Goal: Information Seeking & Learning: Learn about a topic

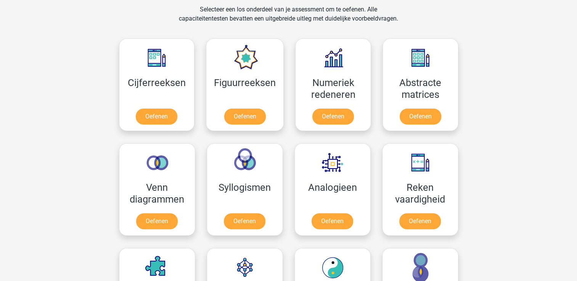
scroll to position [318, 0]
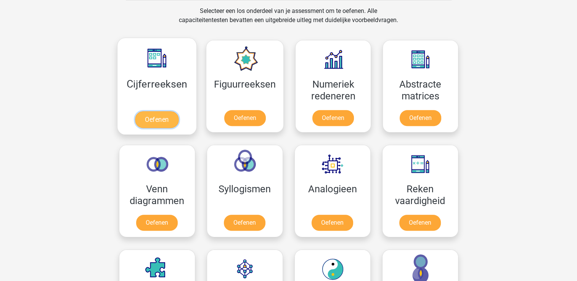
click at [160, 124] on link "Oefenen" at bounding box center [156, 119] width 43 height 17
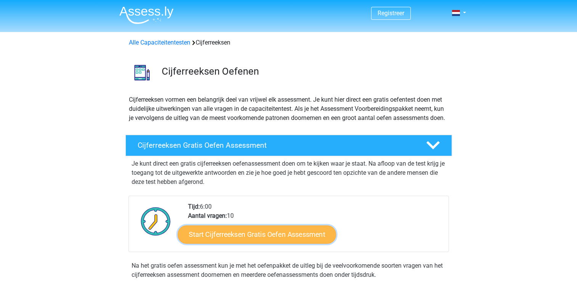
click at [231, 244] on link "Start Cijferreeksen Gratis Oefen Assessment" at bounding box center [257, 234] width 158 height 18
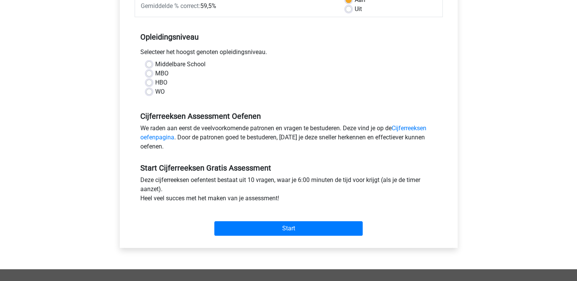
scroll to position [143, 0]
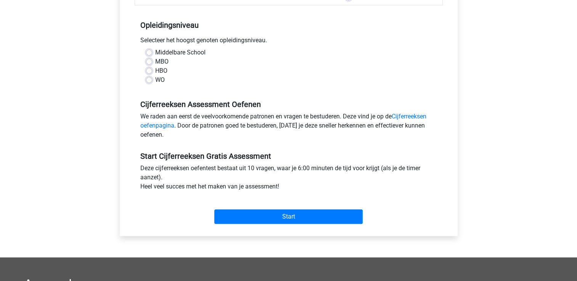
click at [155, 82] on label "WO" at bounding box center [160, 79] width 10 height 9
click at [150, 82] on input "WO" at bounding box center [149, 79] width 6 height 8
radio input "true"
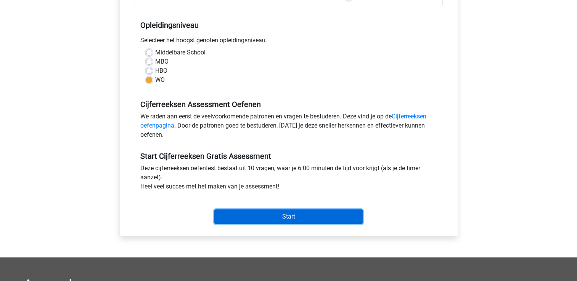
click at [263, 219] on input "Start" at bounding box center [288, 217] width 148 height 14
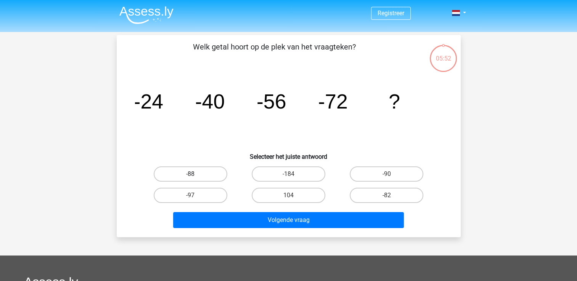
click at [196, 173] on label "-88" at bounding box center [191, 174] width 74 height 15
click at [195, 174] on input "-88" at bounding box center [192, 176] width 5 height 5
radio input "true"
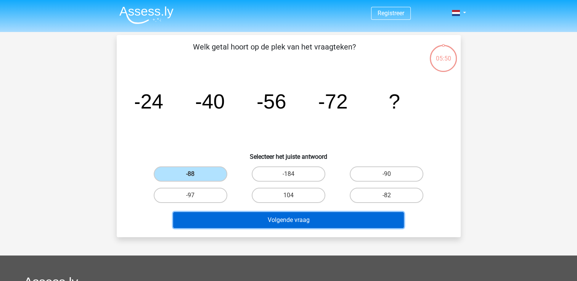
click at [233, 222] on button "Volgende vraag" at bounding box center [288, 220] width 231 height 16
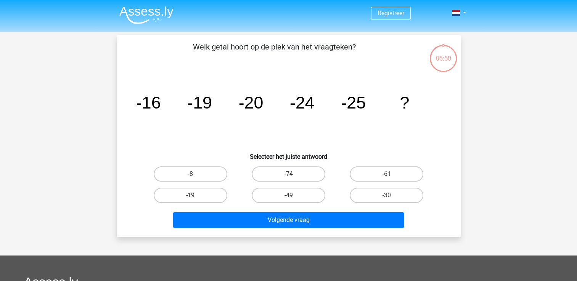
scroll to position [35, 0]
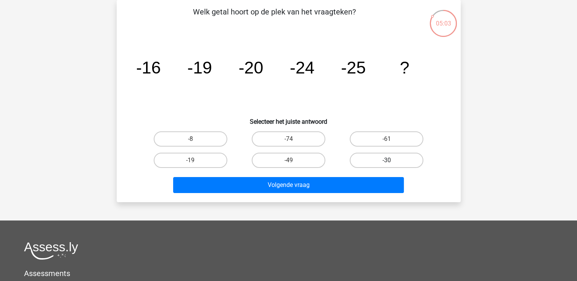
click at [385, 156] on label "-30" at bounding box center [387, 160] width 74 height 15
click at [387, 161] on input "-30" at bounding box center [389, 163] width 5 height 5
radio input "true"
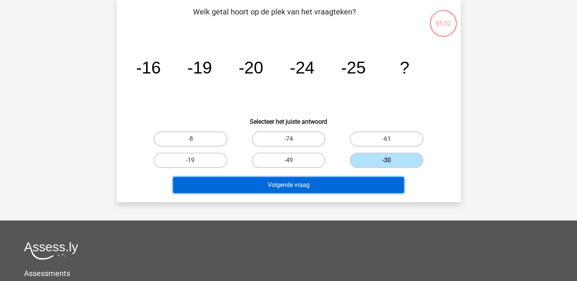
click at [338, 183] on button "Volgende vraag" at bounding box center [288, 185] width 231 height 16
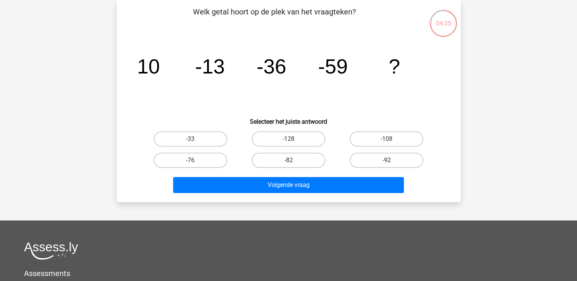
click at [364, 156] on label "-92" at bounding box center [387, 160] width 74 height 15
click at [387, 161] on input "-92" at bounding box center [389, 163] width 5 height 5
radio input "true"
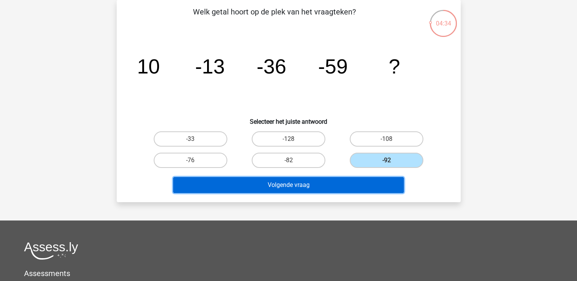
click at [341, 191] on button "Volgende vraag" at bounding box center [288, 185] width 231 height 16
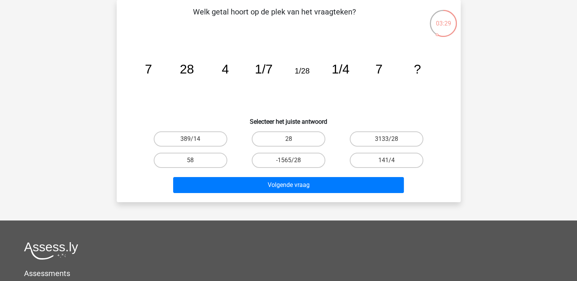
click at [291, 142] on input "28" at bounding box center [290, 141] width 5 height 5
radio input "true"
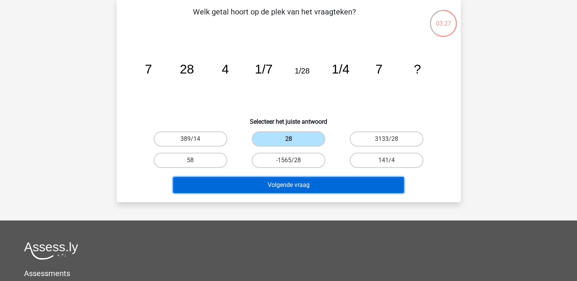
click at [293, 185] on button "Volgende vraag" at bounding box center [288, 185] width 231 height 16
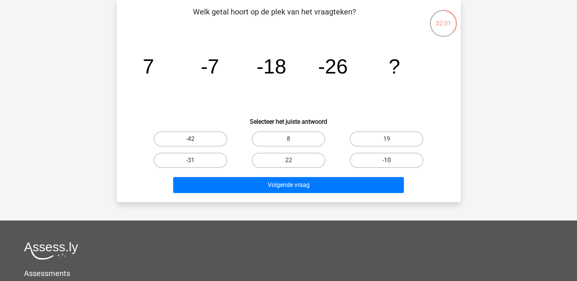
click at [384, 159] on label "-10" at bounding box center [387, 160] width 74 height 15
click at [387, 161] on input "-10" at bounding box center [389, 163] width 5 height 5
radio input "true"
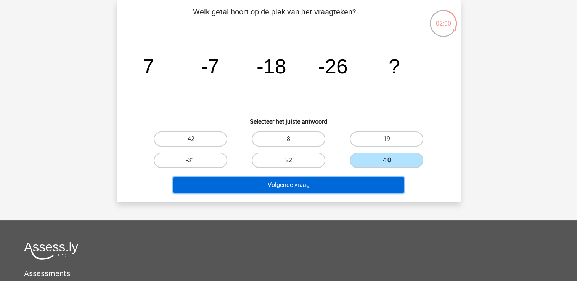
click at [369, 189] on button "Volgende vraag" at bounding box center [288, 185] width 231 height 16
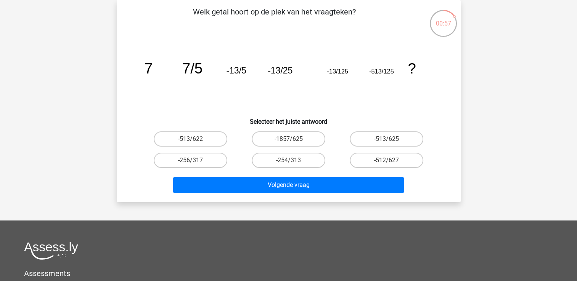
click at [388, 141] on input "-513/625" at bounding box center [389, 141] width 5 height 5
radio input "true"
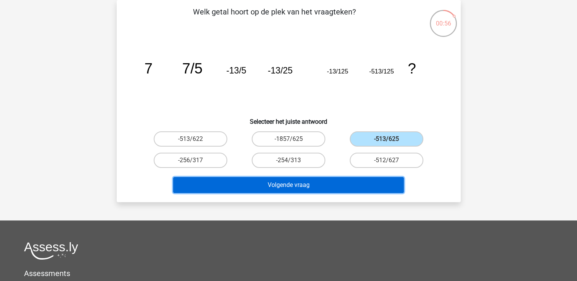
click at [365, 187] on button "Volgende vraag" at bounding box center [288, 185] width 231 height 16
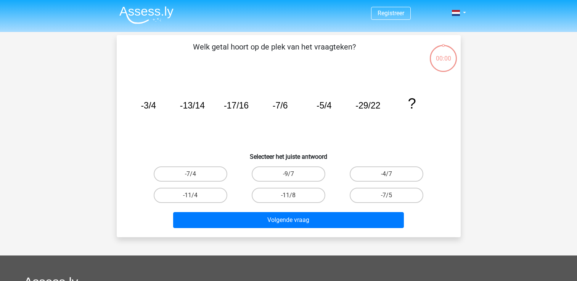
scroll to position [35, 0]
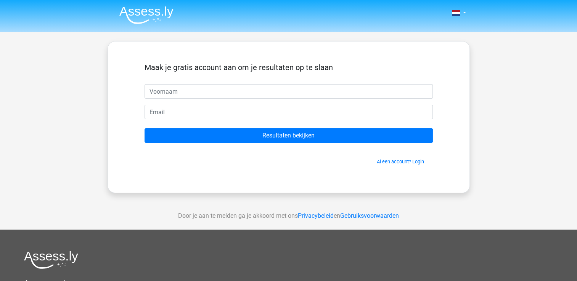
type input "l"
type input "k"
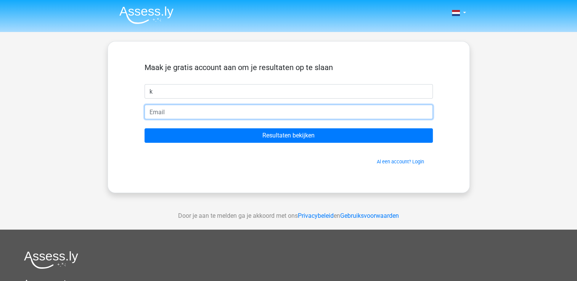
click at [250, 112] on input "email" at bounding box center [289, 112] width 288 height 14
type input "[EMAIL_ADDRESS][DOMAIN_NAME]"
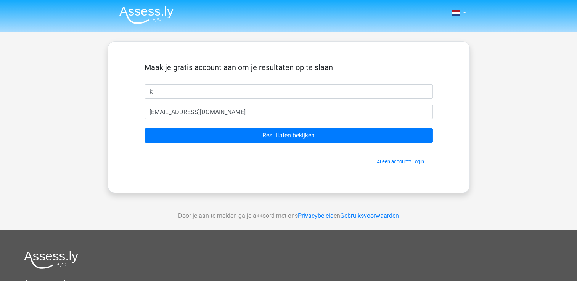
click at [237, 154] on div "Al een account? Login" at bounding box center [289, 157] width 288 height 16
click at [246, 127] on form "Maak je gratis account aan om je resultaten op te slaan k hiphoilily@gmail.com …" at bounding box center [289, 114] width 288 height 103
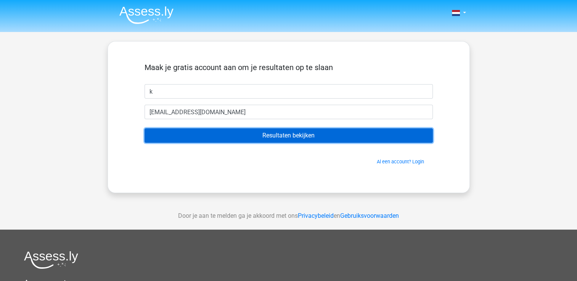
click at [247, 131] on input "Resultaten bekijken" at bounding box center [289, 135] width 288 height 14
click at [229, 137] on input "Resultaten bekijken" at bounding box center [289, 135] width 288 height 14
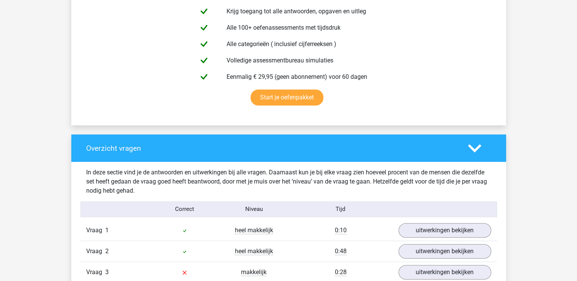
scroll to position [614, 0]
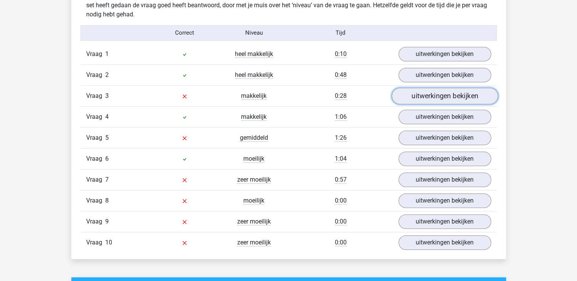
click at [421, 99] on link "uitwerkingen bekijken" at bounding box center [444, 96] width 106 height 17
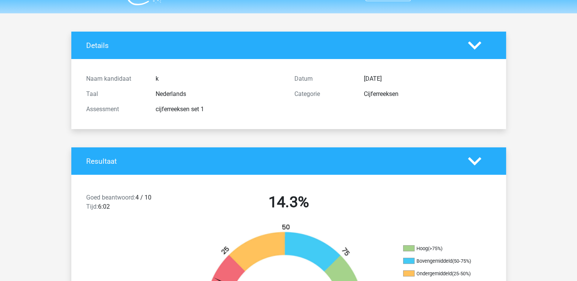
scroll to position [0, 0]
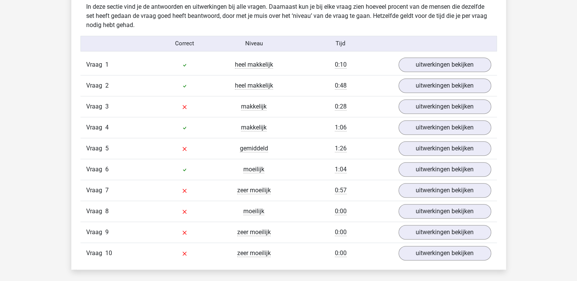
scroll to position [607, 0]
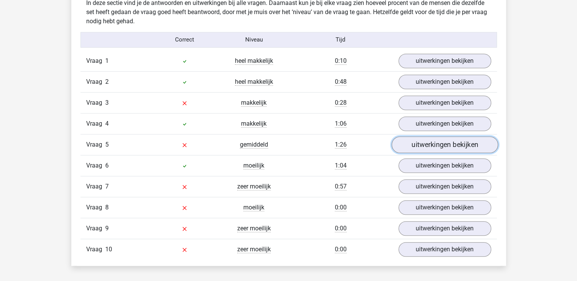
click at [425, 145] on link "uitwerkingen bekijken" at bounding box center [444, 144] width 106 height 17
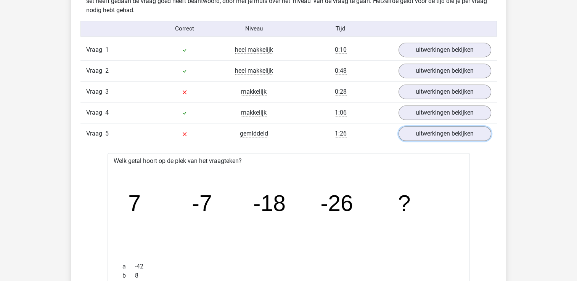
scroll to position [623, 0]
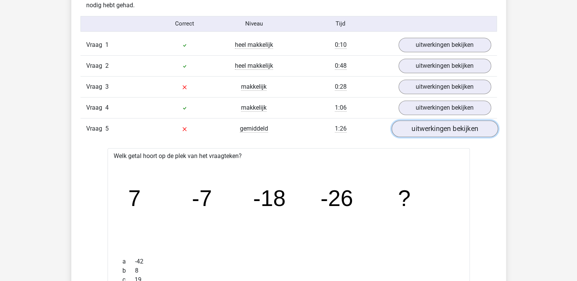
click at [458, 130] on link "uitwerkingen bekijken" at bounding box center [444, 128] width 106 height 17
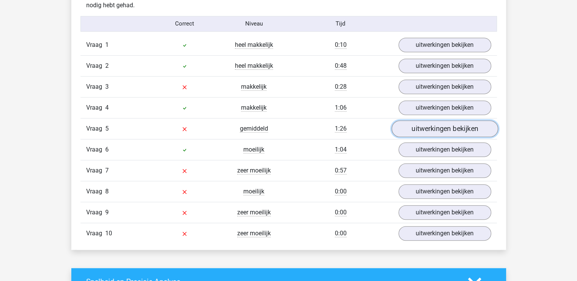
click at [458, 130] on link "uitwerkingen bekijken" at bounding box center [444, 128] width 106 height 17
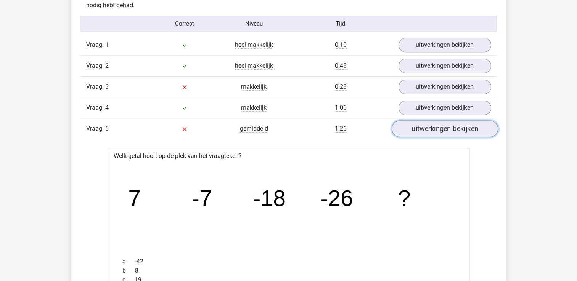
click at [458, 130] on link "uitwerkingen bekijken" at bounding box center [444, 128] width 106 height 17
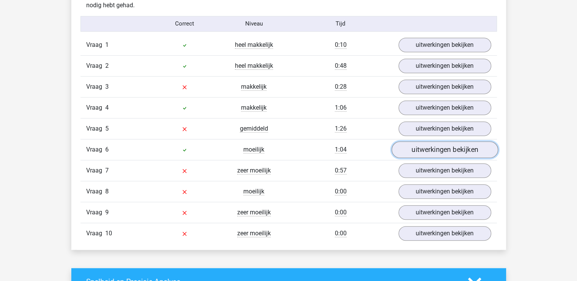
click at [457, 153] on link "uitwerkingen bekijken" at bounding box center [444, 149] width 106 height 17
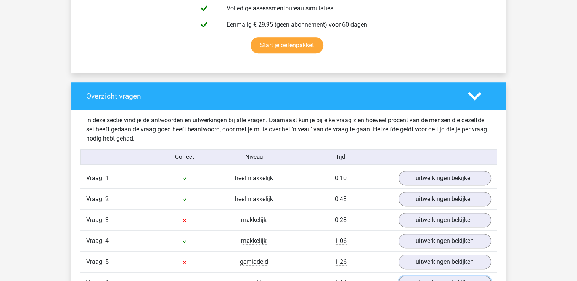
scroll to position [443, 0]
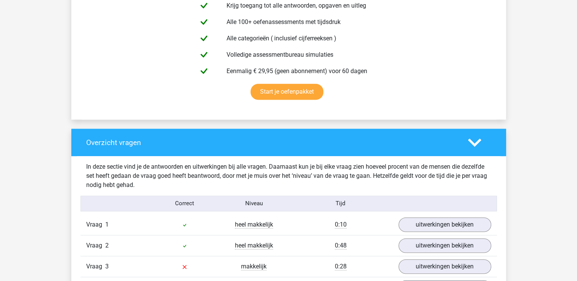
click at [478, 137] on icon at bounding box center [474, 142] width 13 height 13
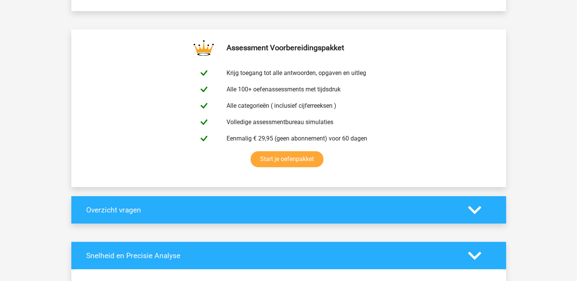
scroll to position [415, 0]
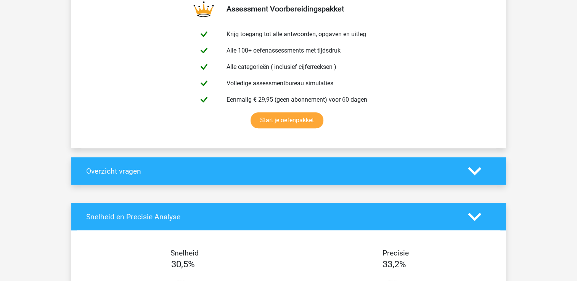
click at [476, 173] on icon at bounding box center [474, 171] width 13 height 13
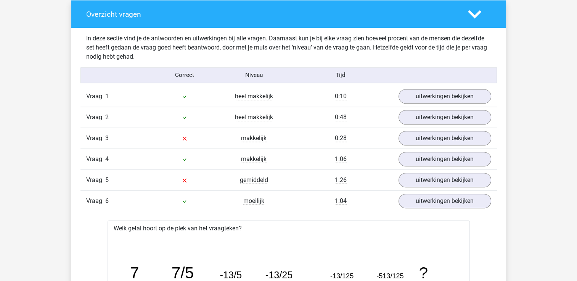
scroll to position [567, 0]
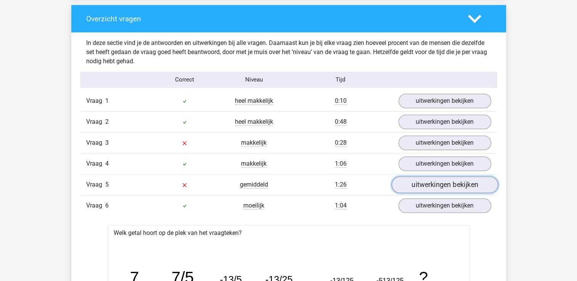
click at [474, 185] on link "uitwerkingen bekijken" at bounding box center [444, 185] width 106 height 17
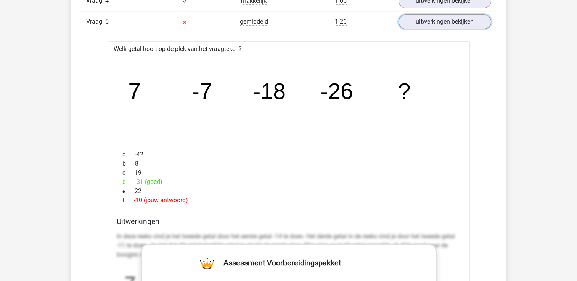
scroll to position [727, 0]
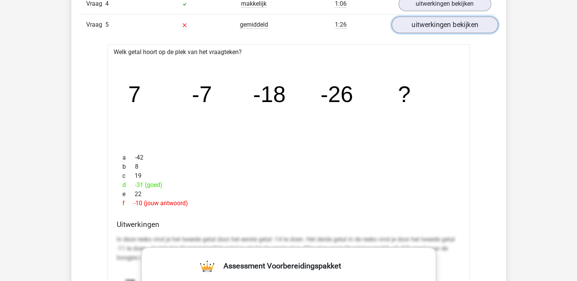
click at [463, 22] on link "uitwerkingen bekijken" at bounding box center [444, 24] width 106 height 17
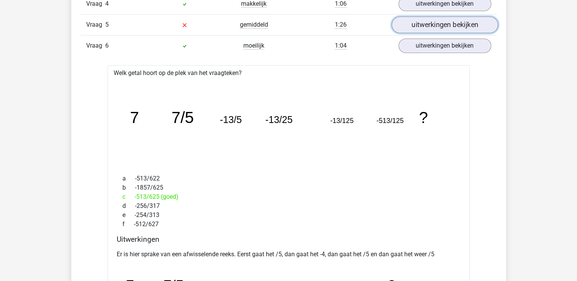
click at [463, 22] on link "uitwerkingen bekijken" at bounding box center [444, 24] width 106 height 17
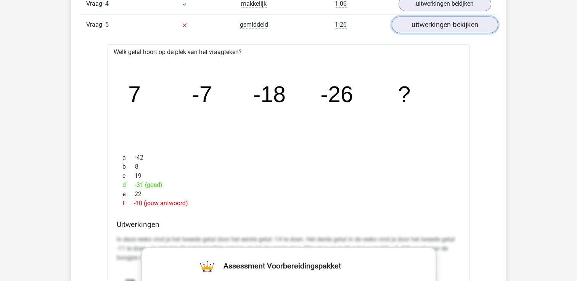
click at [462, 30] on link "uitwerkingen bekijken" at bounding box center [444, 24] width 106 height 17
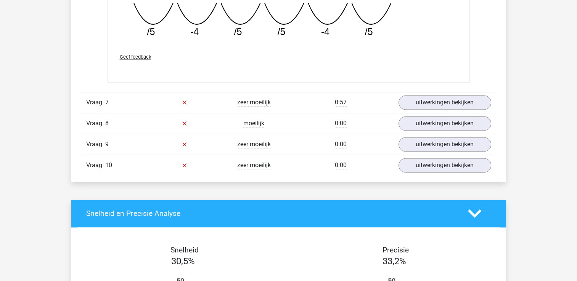
scroll to position [1048, 0]
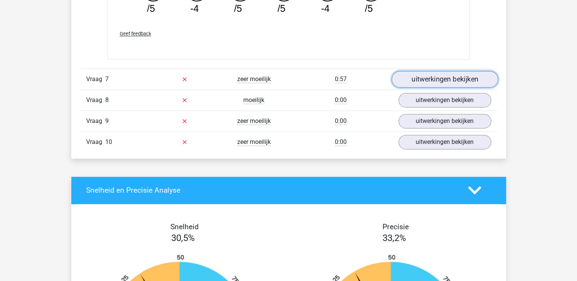
click at [427, 80] on link "uitwerkingen bekijken" at bounding box center [444, 79] width 106 height 17
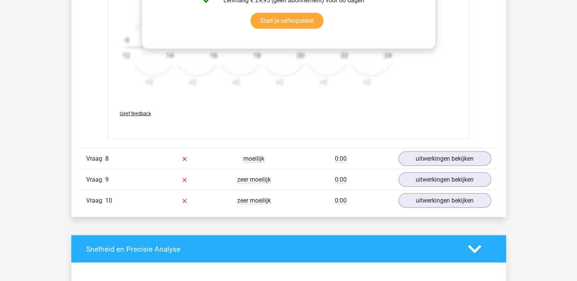
scroll to position [1479, 0]
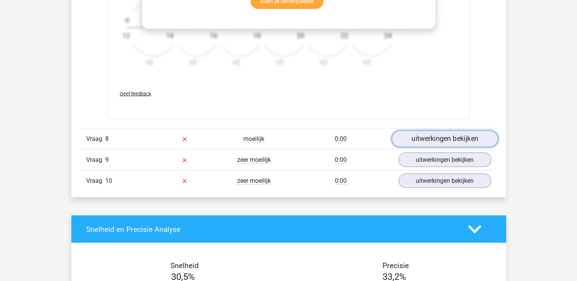
click at [479, 139] on link "uitwerkingen bekijken" at bounding box center [444, 139] width 106 height 17
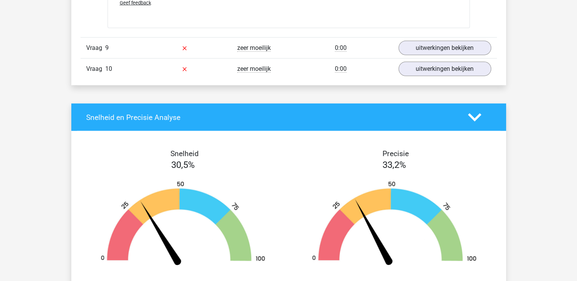
scroll to position [1931, 0]
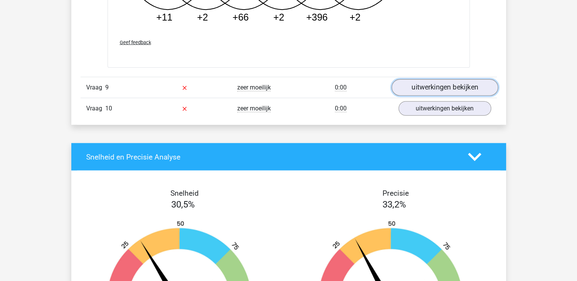
click at [462, 85] on link "uitwerkingen bekijken" at bounding box center [444, 87] width 106 height 17
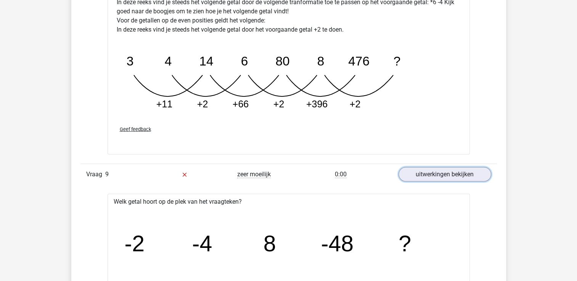
scroll to position [1856, 0]
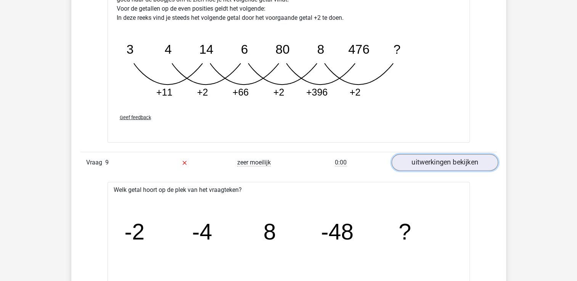
click at [460, 164] on link "uitwerkingen bekijken" at bounding box center [444, 162] width 106 height 17
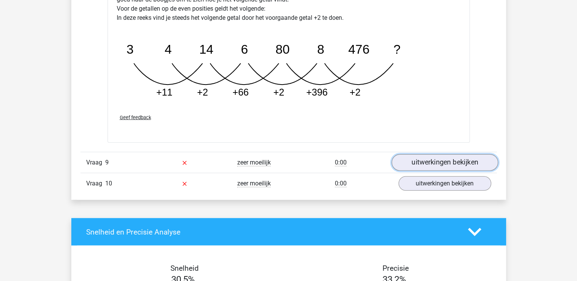
click at [479, 156] on link "uitwerkingen bekijken" at bounding box center [444, 162] width 106 height 17
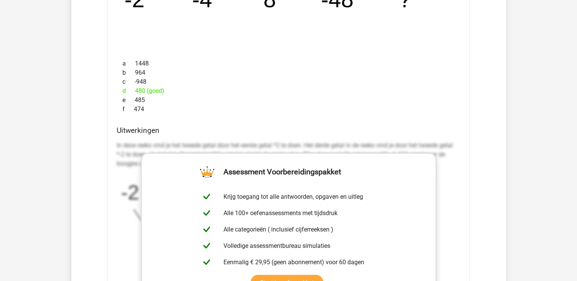
scroll to position [2077, 0]
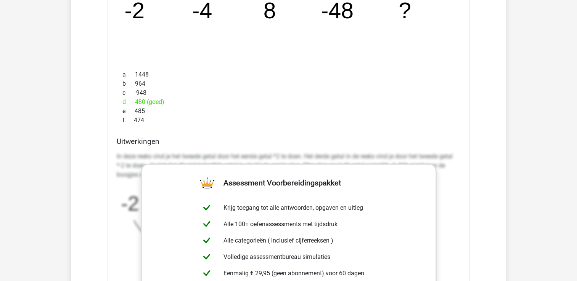
click at [418, 156] on p "In deze reeks vind je het tweede getal door het eerste getal *2 te doen. Het de…" at bounding box center [289, 165] width 344 height 27
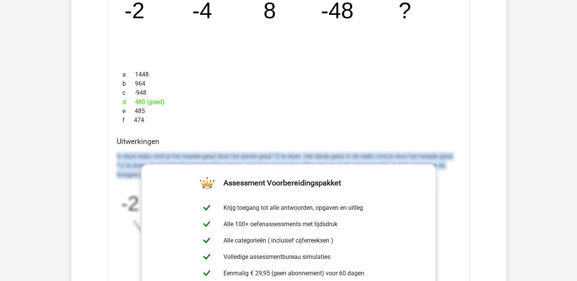
click at [418, 156] on p "In deze reeks vind je het tweede getal door het eerste getal *2 te doen. Het de…" at bounding box center [289, 165] width 344 height 27
drag, startPoint x: 418, startPoint y: 156, endPoint x: 404, endPoint y: 153, distance: 14.8
click at [404, 153] on p "In deze reeks vind je het tweede getal door het eerste getal *2 te doen. Het de…" at bounding box center [289, 165] width 344 height 27
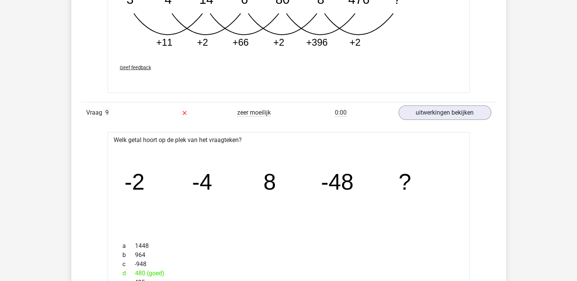
scroll to position [1925, 0]
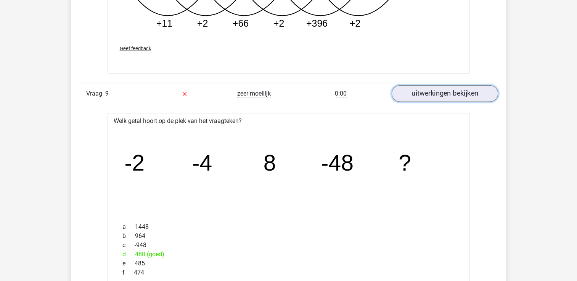
click at [439, 85] on link "uitwerkingen bekijken" at bounding box center [444, 93] width 106 height 17
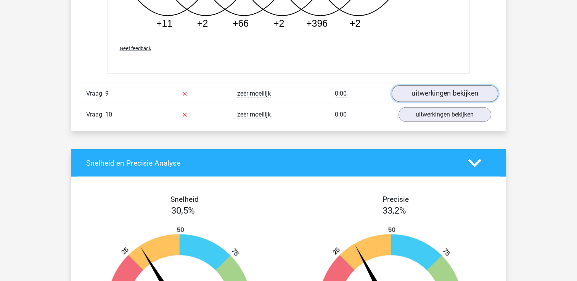
click at [439, 85] on link "uitwerkingen bekijken" at bounding box center [444, 93] width 106 height 17
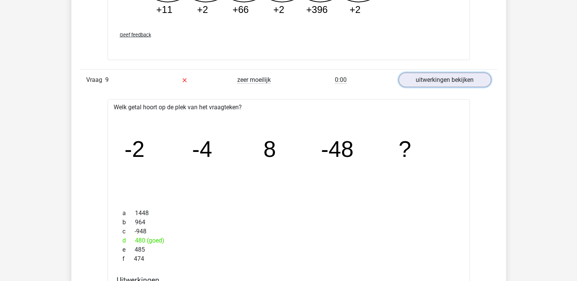
scroll to position [1911, 0]
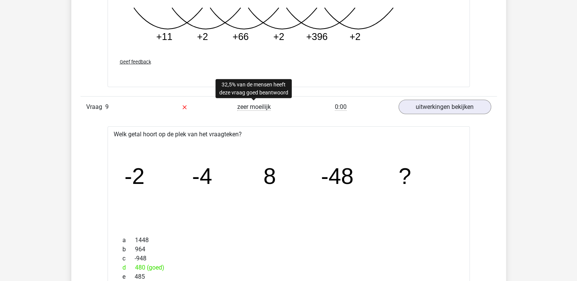
click at [266, 103] on span "zeer moeilijk" at bounding box center [254, 107] width 34 height 8
drag, startPoint x: 266, startPoint y: 101, endPoint x: 342, endPoint y: 129, distance: 80.7
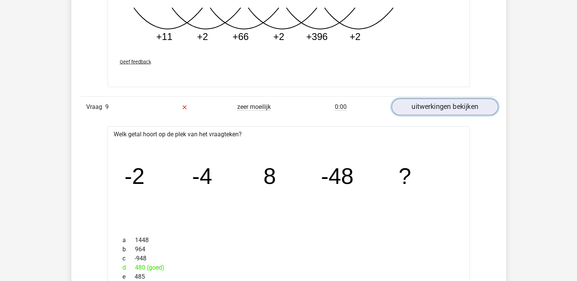
click at [443, 111] on link "uitwerkingen bekijken" at bounding box center [444, 107] width 106 height 17
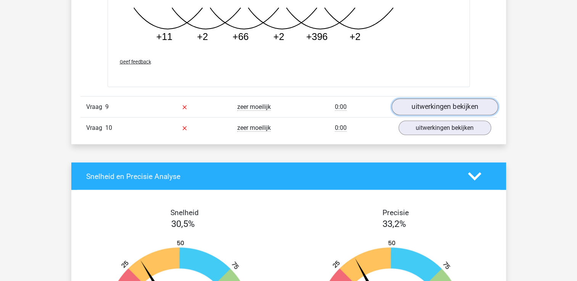
click at [443, 111] on link "uitwerkingen bekijken" at bounding box center [444, 107] width 106 height 17
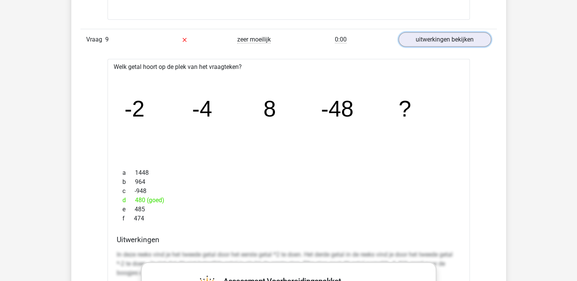
scroll to position [1975, 0]
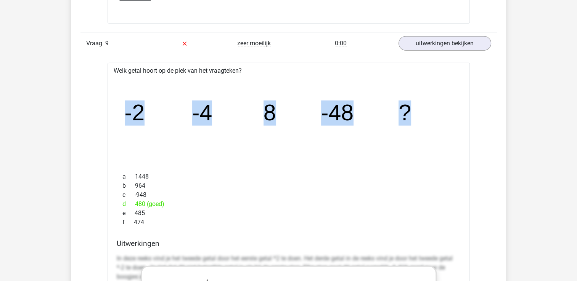
drag, startPoint x: 424, startPoint y: 117, endPoint x: 113, endPoint y: 125, distance: 311.2
drag, startPoint x: 113, startPoint y: 125, endPoint x: 217, endPoint y: 95, distance: 108.0
copy g "-2 -4 8 -48 ?"
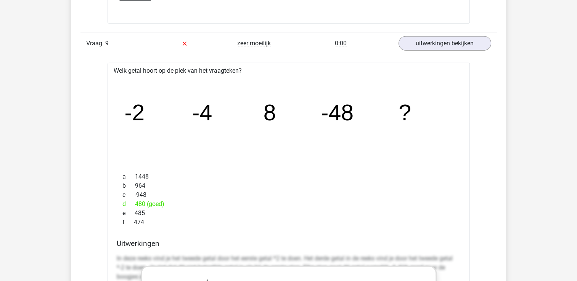
click at [249, 183] on div "b 964" at bounding box center [289, 185] width 344 height 9
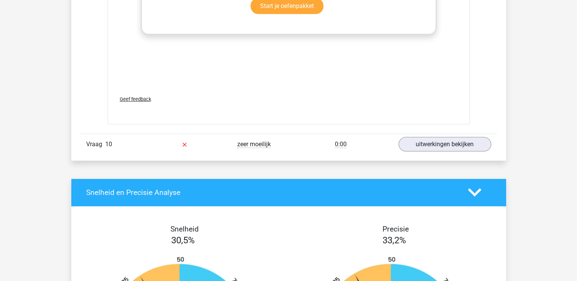
scroll to position [2362, 0]
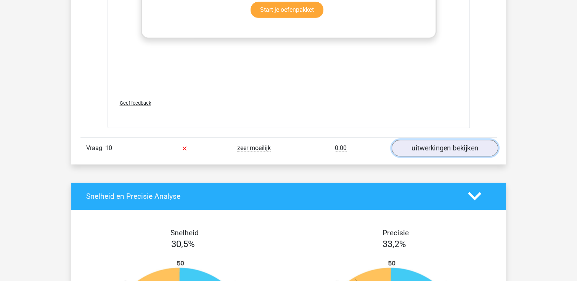
click at [467, 148] on link "uitwerkingen bekijken" at bounding box center [444, 148] width 106 height 17
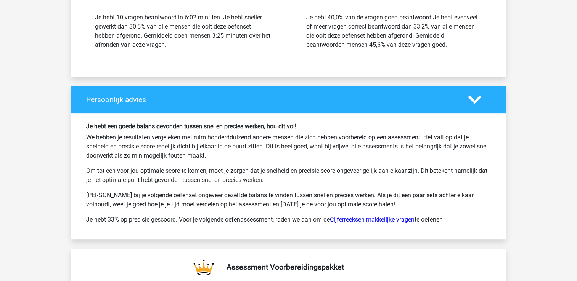
scroll to position [0, 0]
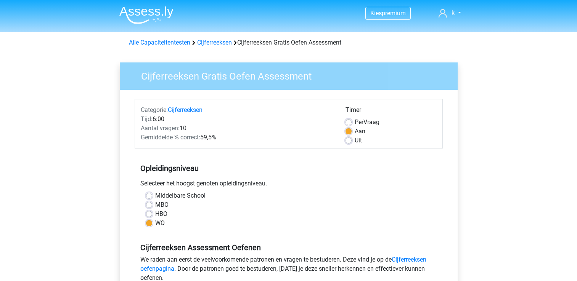
scroll to position [143, 0]
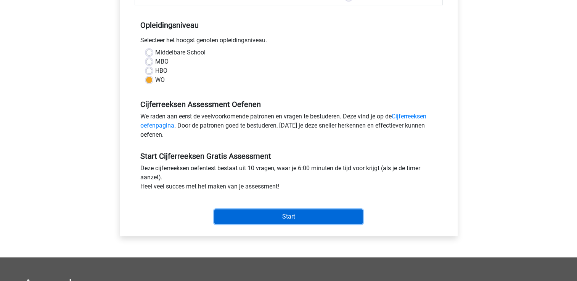
click at [300, 214] on input "Start" at bounding box center [288, 217] width 148 height 14
click at [318, 219] on input "Start" at bounding box center [288, 217] width 148 height 14
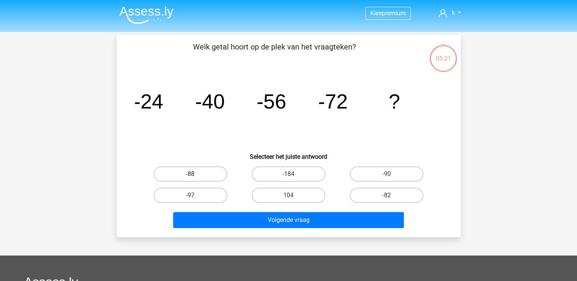
click at [215, 175] on label "-88" at bounding box center [191, 174] width 74 height 15
click at [195, 175] on input "-88" at bounding box center [192, 176] width 5 height 5
radio input "true"
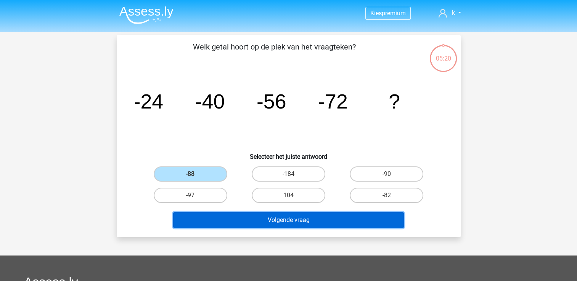
click at [238, 219] on button "Volgende vraag" at bounding box center [288, 220] width 231 height 16
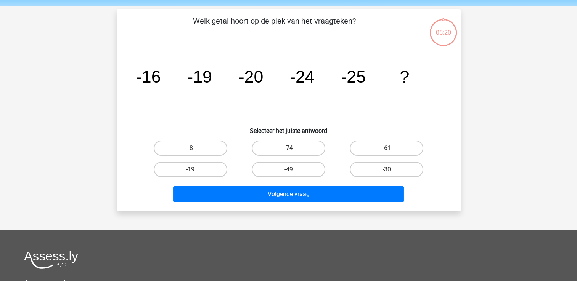
scroll to position [35, 0]
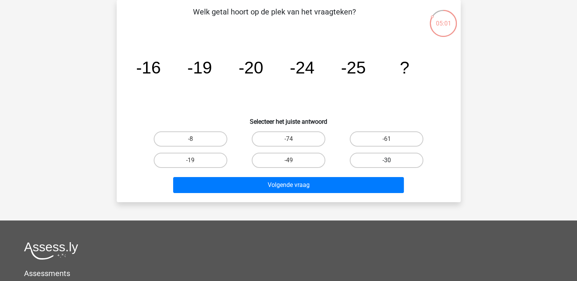
click at [375, 162] on label "-30" at bounding box center [387, 160] width 74 height 15
click at [387, 162] on input "-30" at bounding box center [389, 163] width 5 height 5
radio input "true"
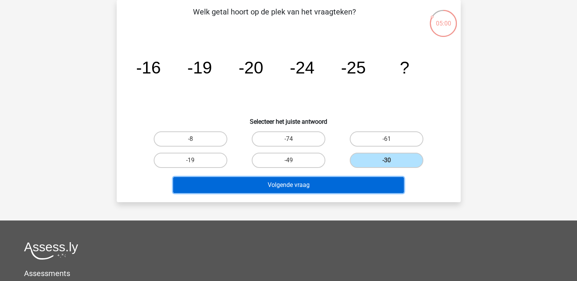
click at [354, 189] on button "Volgende vraag" at bounding box center [288, 185] width 231 height 16
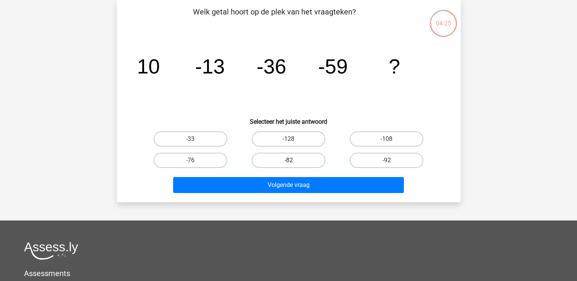
click at [286, 162] on label "-82" at bounding box center [289, 160] width 74 height 15
click at [288, 162] on input "-82" at bounding box center [290, 163] width 5 height 5
radio input "true"
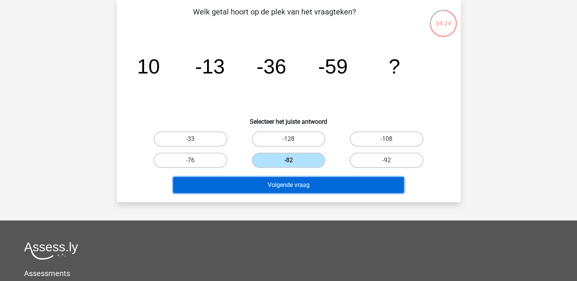
click at [291, 181] on button "Volgende vraag" at bounding box center [288, 185] width 231 height 16
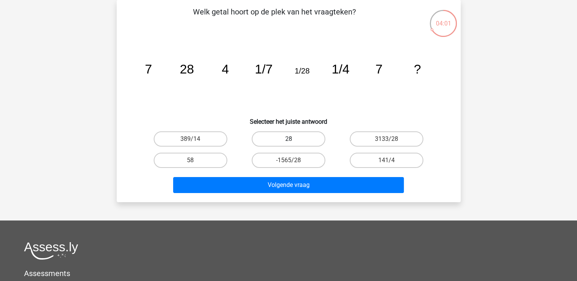
click at [302, 135] on label "28" at bounding box center [289, 139] width 74 height 15
click at [293, 139] on input "28" at bounding box center [290, 141] width 5 height 5
radio input "true"
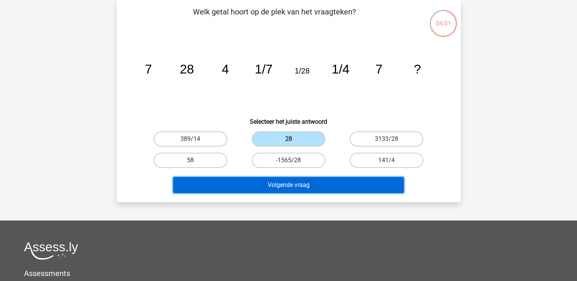
click at [284, 187] on button "Volgende vraag" at bounding box center [288, 185] width 231 height 16
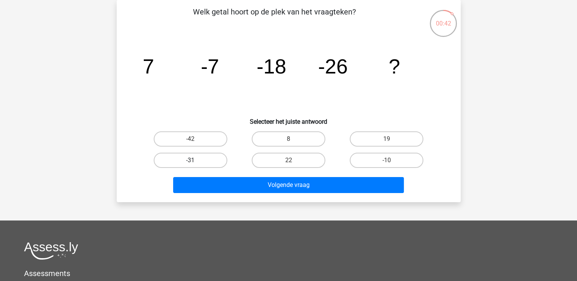
click at [207, 162] on label "-31" at bounding box center [191, 160] width 74 height 15
click at [195, 162] on input "-31" at bounding box center [192, 163] width 5 height 5
radio input "true"
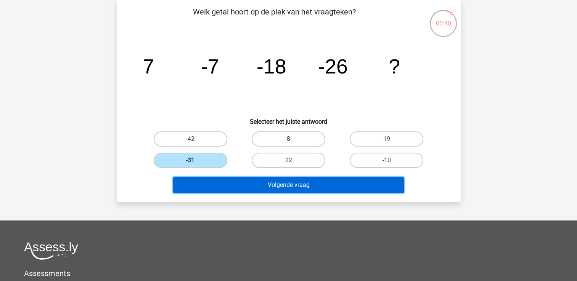
click at [232, 183] on button "Volgende vraag" at bounding box center [288, 185] width 231 height 16
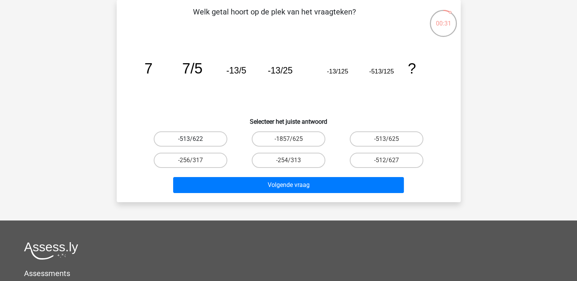
click at [187, 143] on label "-513/622" at bounding box center [191, 139] width 74 height 15
click at [190, 143] on input "-513/622" at bounding box center [192, 141] width 5 height 5
radio input "true"
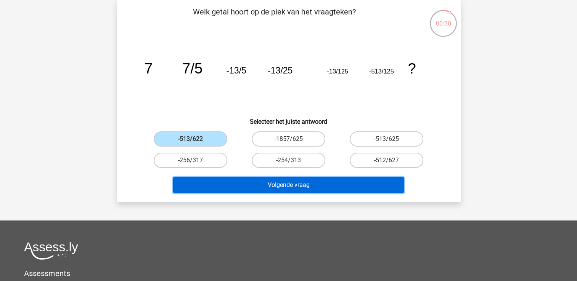
click at [231, 185] on button "Volgende vraag" at bounding box center [288, 185] width 231 height 16
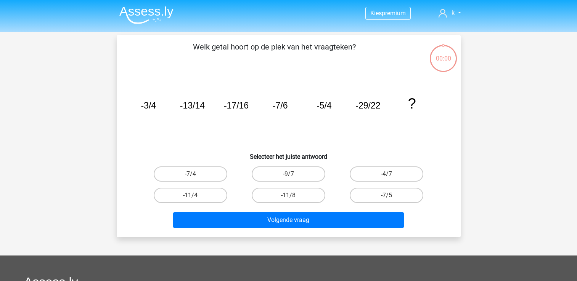
scroll to position [35, 0]
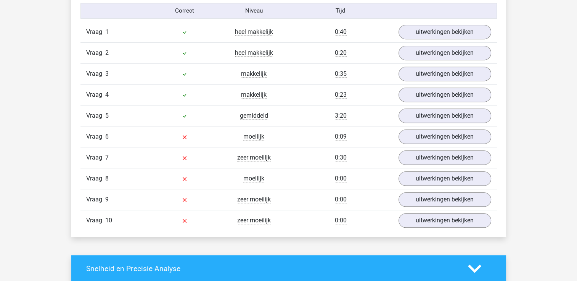
scroll to position [650, 0]
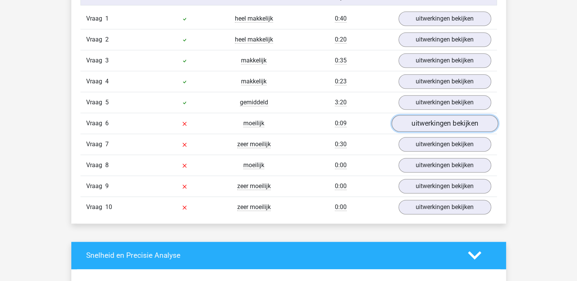
click at [478, 126] on link "uitwerkingen bekijken" at bounding box center [444, 123] width 106 height 17
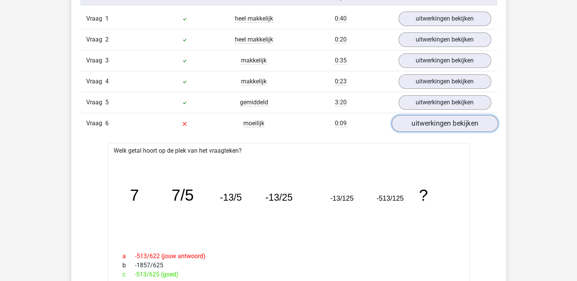
click at [465, 120] on link "uitwerkingen bekijken" at bounding box center [444, 123] width 106 height 17
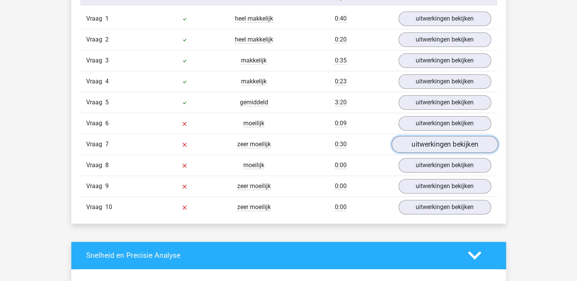
click at [477, 143] on link "uitwerkingen bekijken" at bounding box center [444, 144] width 106 height 17
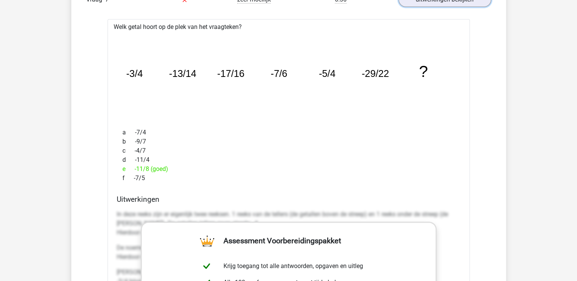
scroll to position [765, 0]
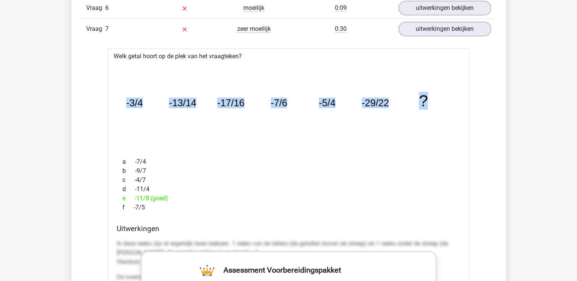
drag, startPoint x: 435, startPoint y: 100, endPoint x: 108, endPoint y: 95, distance: 327.2
click at [108, 95] on div "Welk getal hoort op de plek van het vraagteken? image/svg+xml -3/4 -13/14 -17/1…" at bounding box center [289, 274] width 362 height 452
drag, startPoint x: 108, startPoint y: 95, endPoint x: 128, endPoint y: 102, distance: 21.2
copy g "-3/4 -13/14 -17/16 -7/6 -5/4 -29/22 ?"
click at [448, 96] on icon "image/svg+xml -3/4 -13/14 -17/16 -7/6 -5/4 -29/22 ?" at bounding box center [289, 106] width 338 height 85
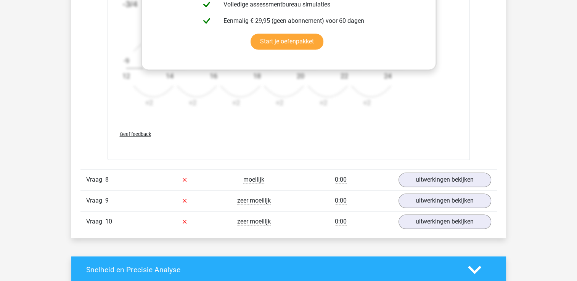
scroll to position [1110, 0]
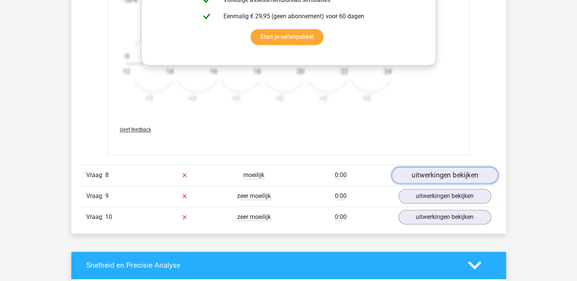
click at [469, 167] on link "uitwerkingen bekijken" at bounding box center [444, 175] width 106 height 17
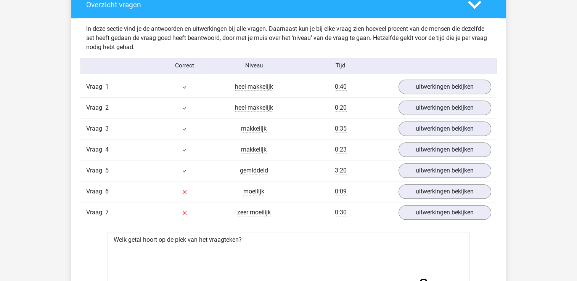
scroll to position [0, 0]
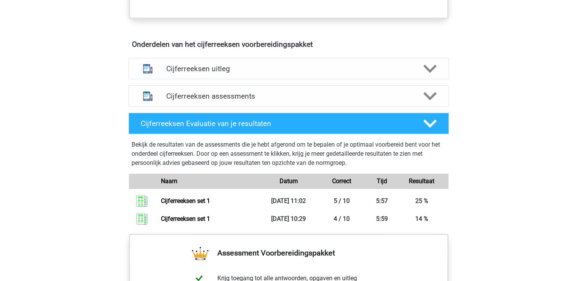
scroll to position [413, 0]
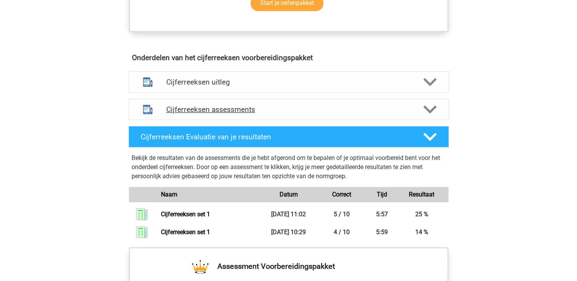
click at [434, 114] on polygon at bounding box center [429, 110] width 13 height 8
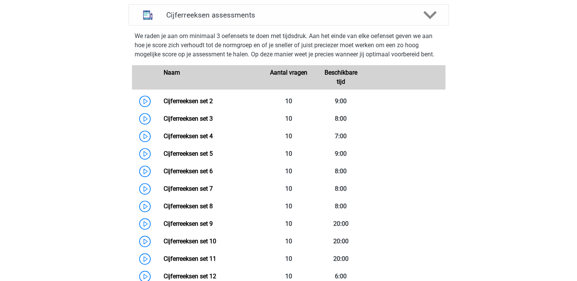
scroll to position [549, 0]
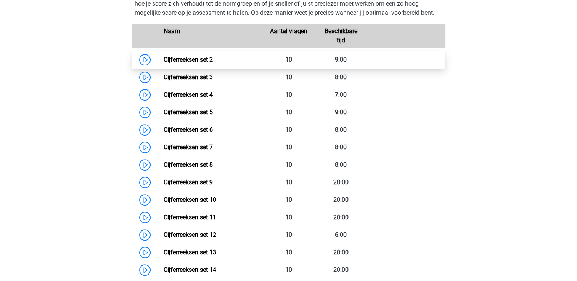
click at [178, 63] on link "Cijferreeksen set 2" at bounding box center [188, 59] width 49 height 7
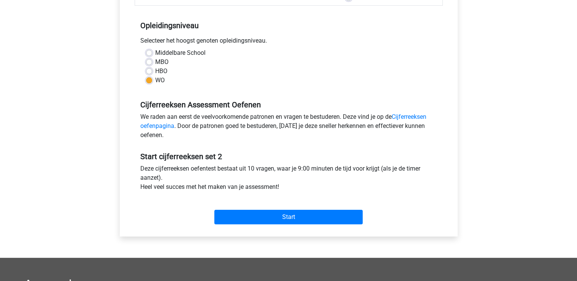
scroll to position [151, 0]
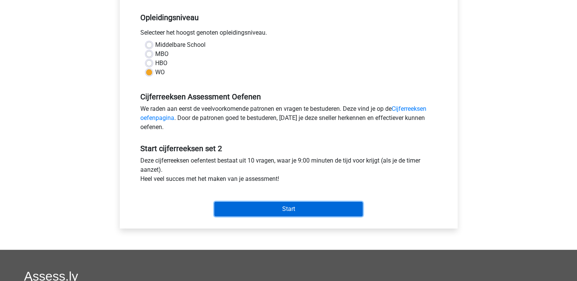
click at [299, 207] on input "Start" at bounding box center [288, 209] width 148 height 14
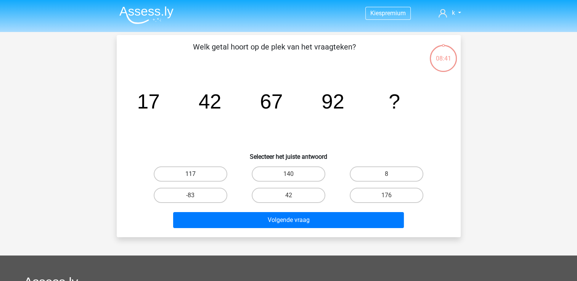
click at [208, 167] on label "117" at bounding box center [191, 174] width 74 height 15
click at [195, 174] on input "117" at bounding box center [192, 176] width 5 height 5
radio input "true"
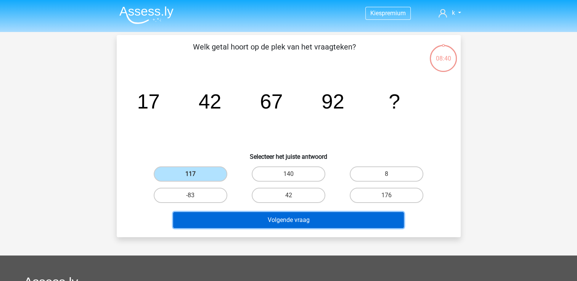
click at [255, 225] on button "Volgende vraag" at bounding box center [288, 220] width 231 height 16
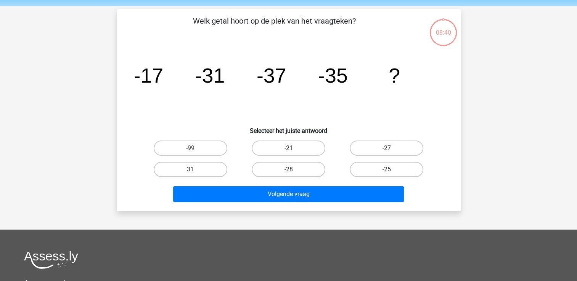
scroll to position [35, 0]
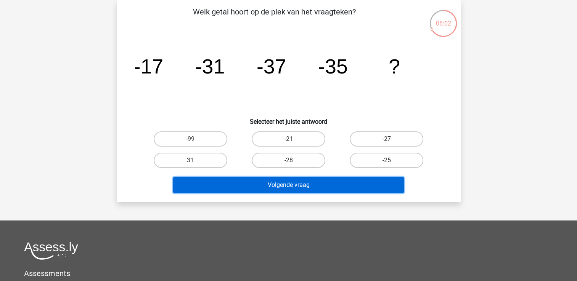
click at [305, 180] on button "Volgende vraag" at bounding box center [288, 185] width 231 height 16
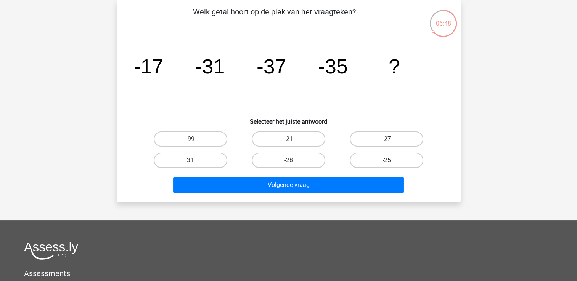
click at [337, 89] on icon "image/svg+xml -17 -31 -37 -35 ?" at bounding box center [288, 73] width 307 height 77
click at [377, 135] on label "-27" at bounding box center [387, 139] width 74 height 15
click at [387, 139] on input "-27" at bounding box center [389, 141] width 5 height 5
radio input "true"
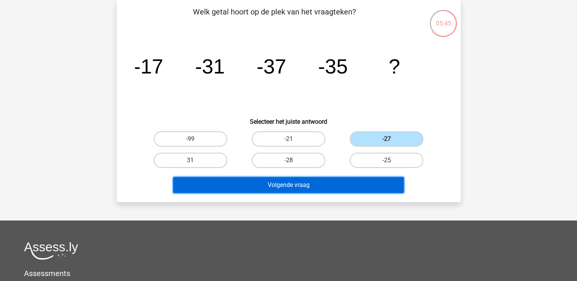
click at [357, 185] on button "Volgende vraag" at bounding box center [288, 185] width 231 height 16
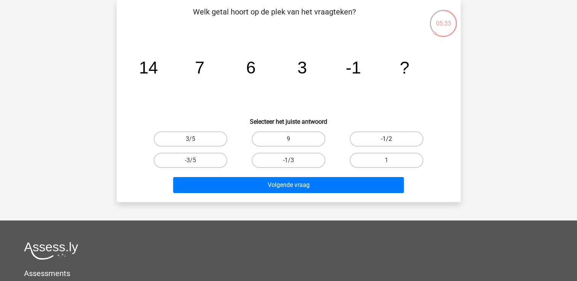
click at [366, 140] on label "-1/2" at bounding box center [387, 139] width 74 height 15
click at [387, 140] on input "-1/2" at bounding box center [389, 141] width 5 height 5
radio input "true"
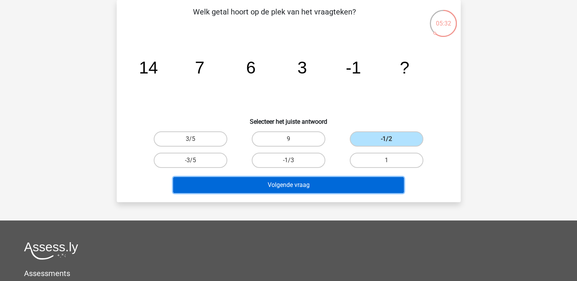
click at [341, 184] on button "Volgende vraag" at bounding box center [288, 185] width 231 height 16
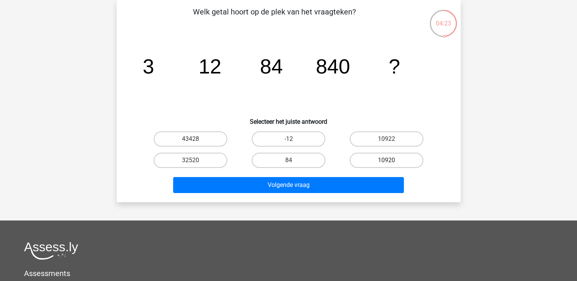
click at [377, 161] on label "10920" at bounding box center [387, 160] width 74 height 15
click at [387, 161] on input "10920" at bounding box center [389, 163] width 5 height 5
radio input "true"
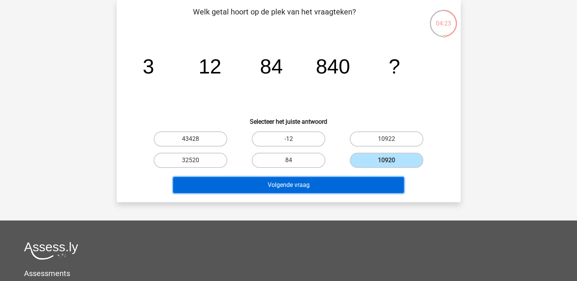
click at [366, 180] on button "Volgende vraag" at bounding box center [288, 185] width 231 height 16
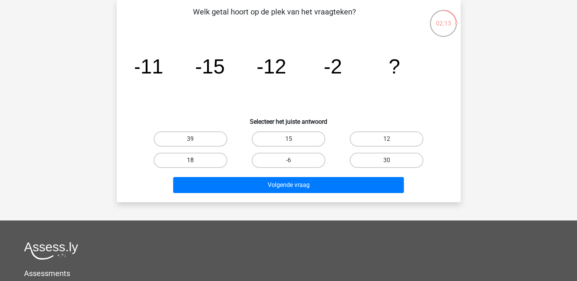
click at [201, 162] on label "18" at bounding box center [191, 160] width 74 height 15
click at [195, 162] on input "18" at bounding box center [192, 163] width 5 height 5
radio input "true"
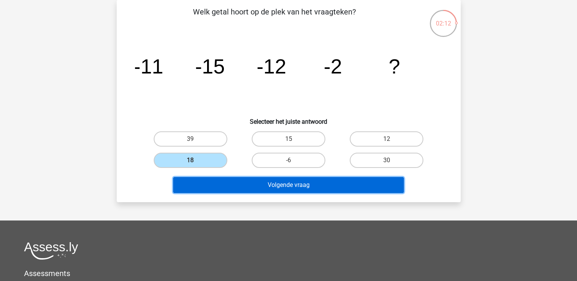
click at [217, 189] on button "Volgende vraag" at bounding box center [288, 185] width 231 height 16
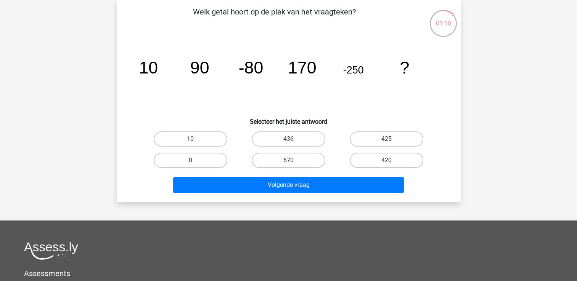
click at [380, 156] on label "420" at bounding box center [387, 160] width 74 height 15
click at [387, 161] on input "420" at bounding box center [389, 163] width 5 height 5
radio input "true"
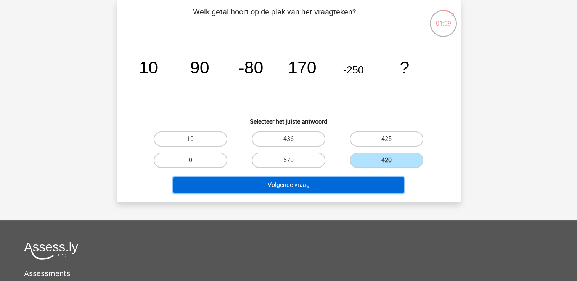
click at [355, 186] on button "Volgende vraag" at bounding box center [288, 185] width 231 height 16
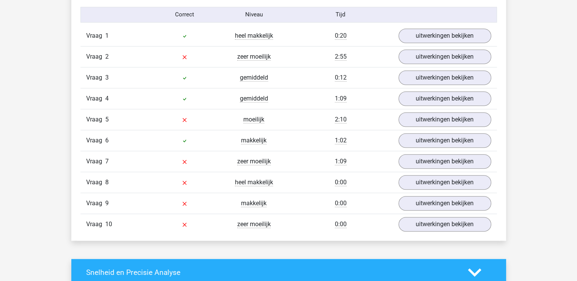
scroll to position [631, 0]
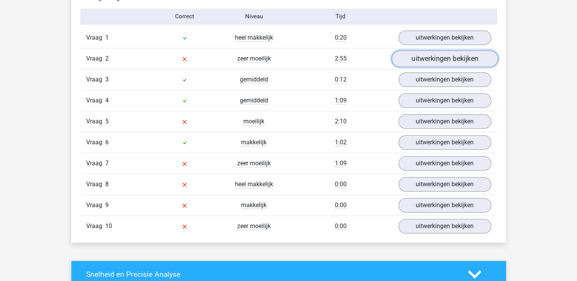
click at [426, 61] on link "uitwerkingen bekijken" at bounding box center [444, 58] width 106 height 17
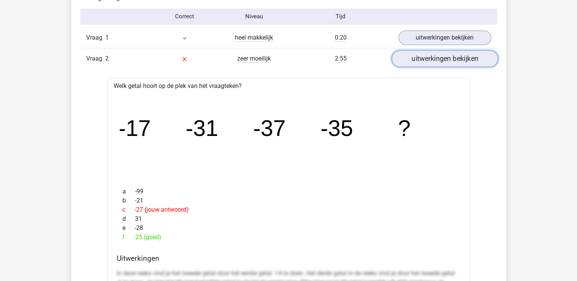
click at [427, 61] on link "uitwerkingen bekijken" at bounding box center [444, 58] width 106 height 17
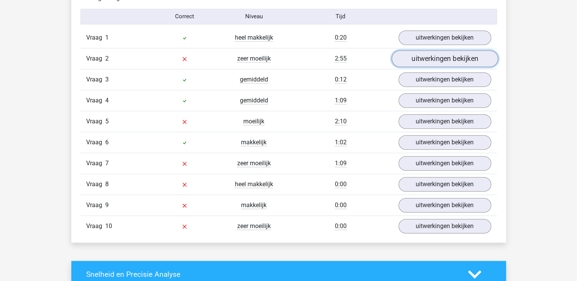
click at [427, 60] on link "uitwerkingen bekijken" at bounding box center [444, 58] width 106 height 17
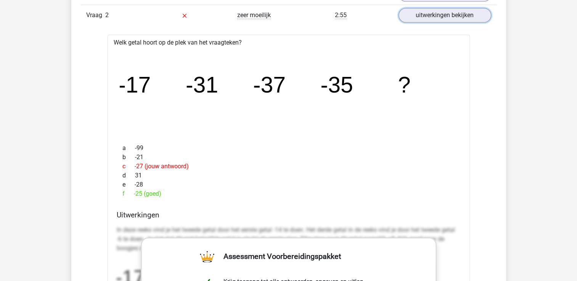
scroll to position [676, 0]
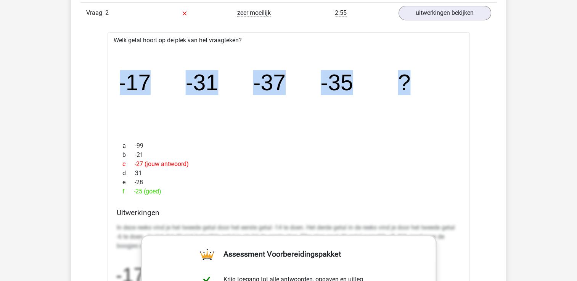
drag, startPoint x: 447, startPoint y: 77, endPoint x: 109, endPoint y: 74, distance: 337.4
click at [109, 74] on div "Welk getal hoort op de plek van het vraagteken? image/svg+xml -17 -31 -37 -35 ?…" at bounding box center [289, 258] width 362 height 452
drag, startPoint x: 109, startPoint y: 74, endPoint x: 127, endPoint y: 82, distance: 19.3
copy g "-17 -31 -37 -35 ?"
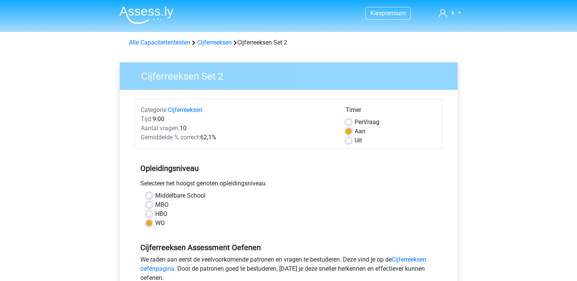
scroll to position [151, 0]
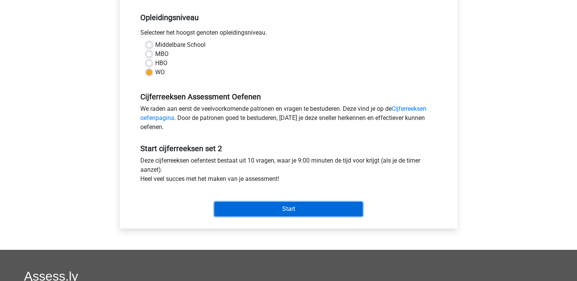
click at [276, 211] on input "Start" at bounding box center [288, 209] width 148 height 14
click at [284, 211] on input "Start" at bounding box center [288, 209] width 148 height 14
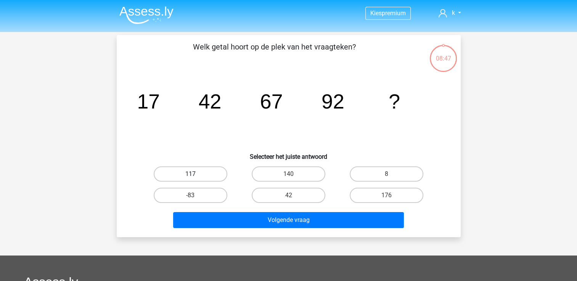
click at [196, 172] on label "117" at bounding box center [191, 174] width 74 height 15
click at [195, 174] on input "117" at bounding box center [192, 176] width 5 height 5
radio input "true"
click at [246, 228] on div "Volgende vraag" at bounding box center [288, 221] width 294 height 19
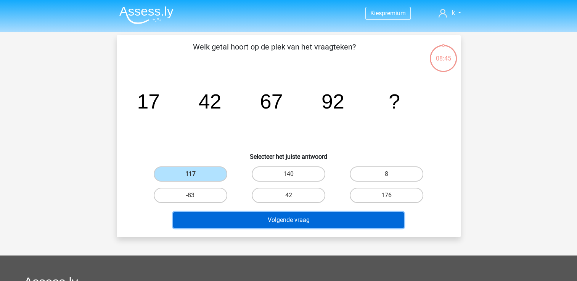
click at [246, 216] on button "Volgende vraag" at bounding box center [288, 220] width 231 height 16
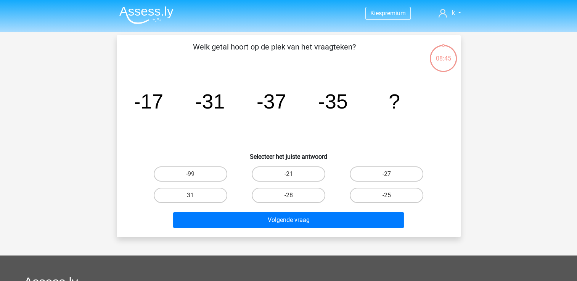
scroll to position [35, 0]
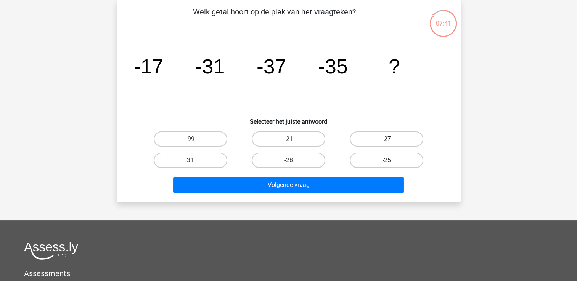
click at [371, 145] on label "-27" at bounding box center [387, 139] width 74 height 15
click at [387, 144] on input "-27" at bounding box center [389, 141] width 5 height 5
radio input "true"
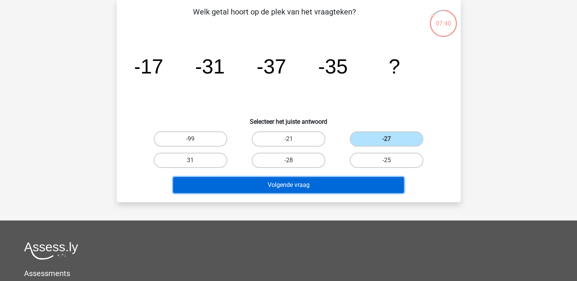
click at [343, 189] on button "Volgende vraag" at bounding box center [288, 185] width 231 height 16
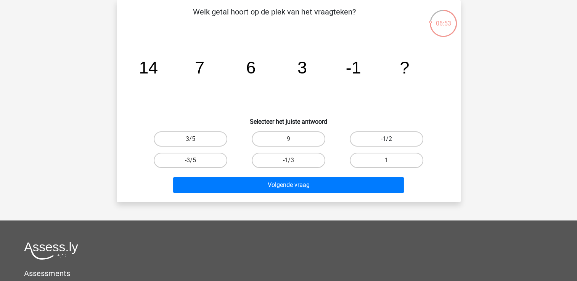
click at [372, 141] on label "-1/2" at bounding box center [387, 139] width 74 height 15
click at [387, 141] on input "-1/2" at bounding box center [389, 141] width 5 height 5
radio input "true"
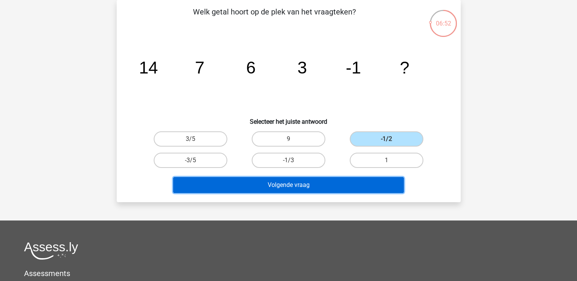
click at [341, 191] on button "Volgende vraag" at bounding box center [288, 185] width 231 height 16
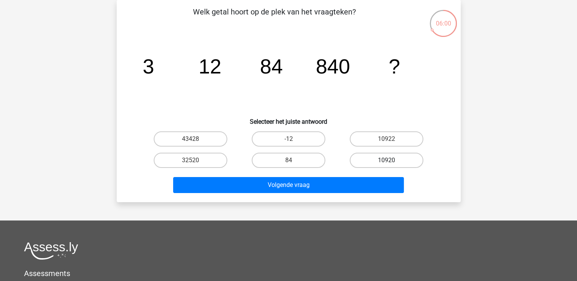
click at [388, 165] on label "10920" at bounding box center [387, 160] width 74 height 15
click at [388, 165] on input "10920" at bounding box center [389, 163] width 5 height 5
radio input "true"
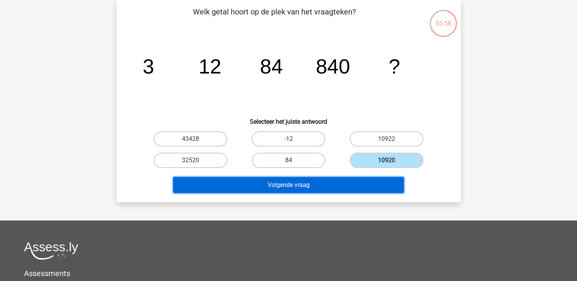
click at [378, 182] on button "Volgende vraag" at bounding box center [288, 185] width 231 height 16
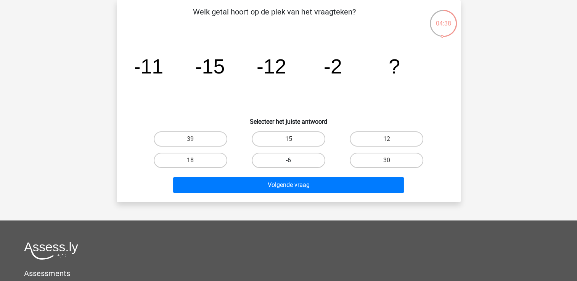
click at [280, 158] on label "-6" at bounding box center [289, 160] width 74 height 15
click at [288, 161] on input "-6" at bounding box center [290, 163] width 5 height 5
radio input "true"
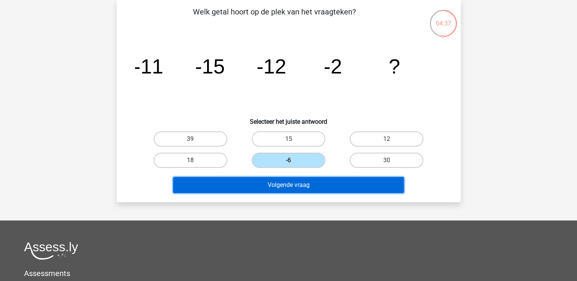
click at [279, 184] on button "Volgende vraag" at bounding box center [288, 185] width 231 height 16
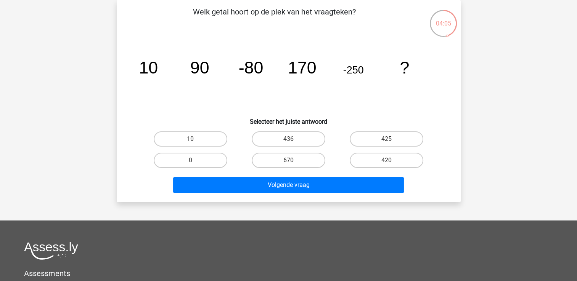
click at [390, 164] on input "420" at bounding box center [389, 163] width 5 height 5
radio input "true"
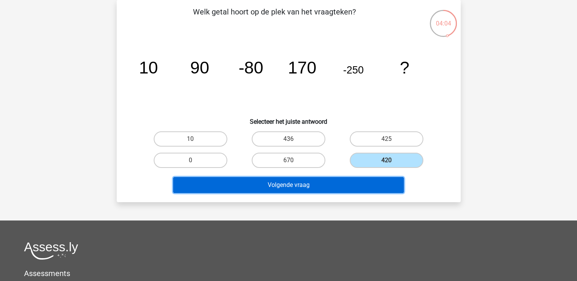
click at [352, 191] on button "Volgende vraag" at bounding box center [288, 185] width 231 height 16
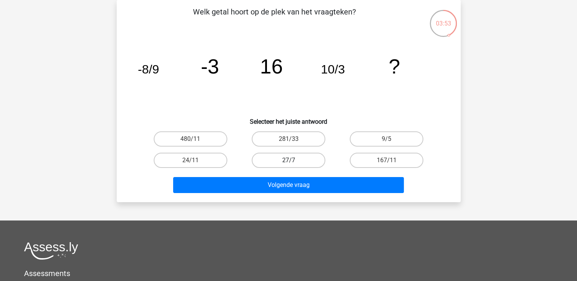
click at [287, 157] on label "27/7" at bounding box center [289, 160] width 74 height 15
click at [288, 161] on input "27/7" at bounding box center [290, 163] width 5 height 5
radio input "true"
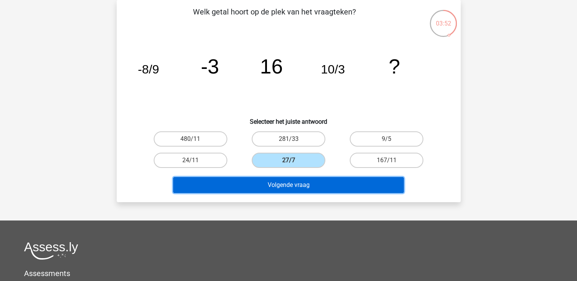
click at [287, 185] on button "Volgende vraag" at bounding box center [288, 185] width 231 height 16
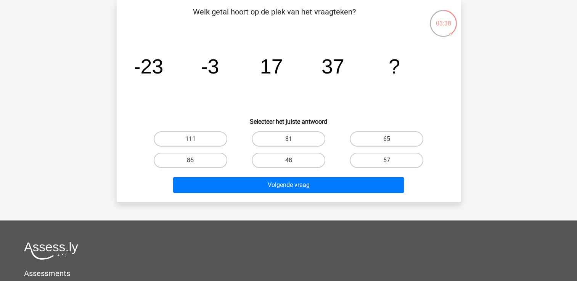
click at [391, 161] on input "57" at bounding box center [389, 163] width 5 height 5
radio input "true"
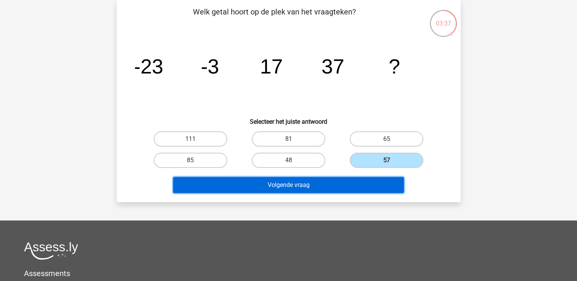
click at [374, 183] on button "Volgende vraag" at bounding box center [288, 185] width 231 height 16
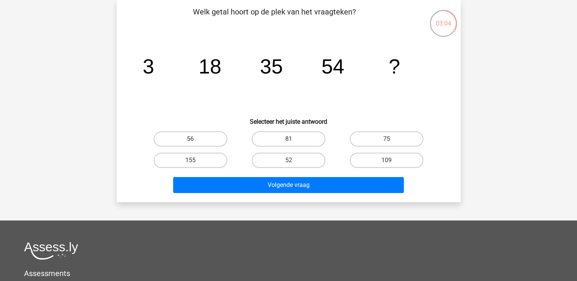
drag, startPoint x: 409, startPoint y: 136, endPoint x: 390, endPoint y: 148, distance: 22.4
click at [409, 136] on label "75" at bounding box center [387, 139] width 74 height 15
click at [392, 139] on input "75" at bounding box center [389, 141] width 5 height 5
radio input "true"
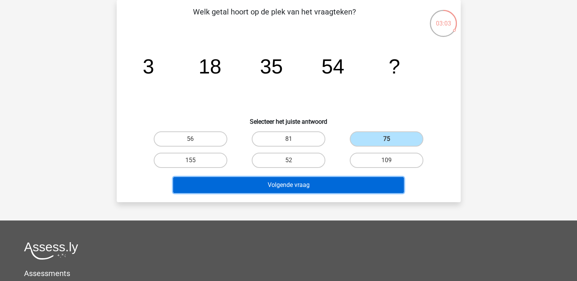
click at [356, 181] on button "Volgende vraag" at bounding box center [288, 185] width 231 height 16
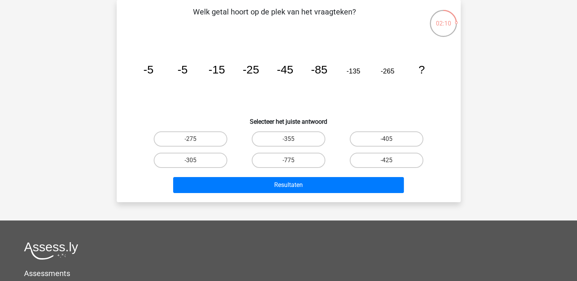
click at [194, 161] on input "-305" at bounding box center [192, 163] width 5 height 5
radio input "true"
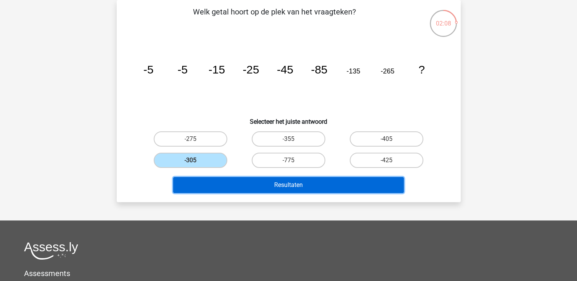
click at [226, 185] on button "Resultaten" at bounding box center [288, 185] width 231 height 16
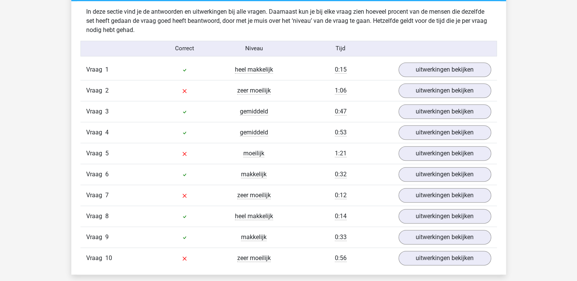
scroll to position [608, 0]
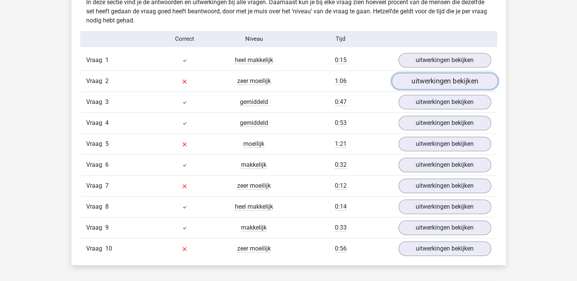
click at [456, 83] on link "uitwerkingen bekijken" at bounding box center [444, 81] width 106 height 17
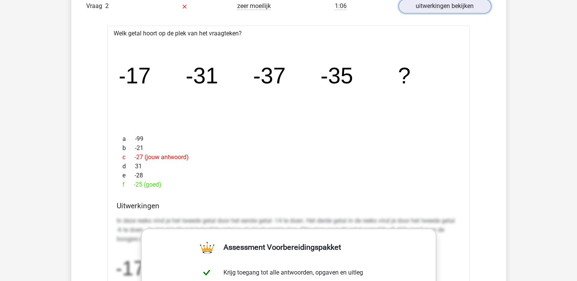
scroll to position [673, 0]
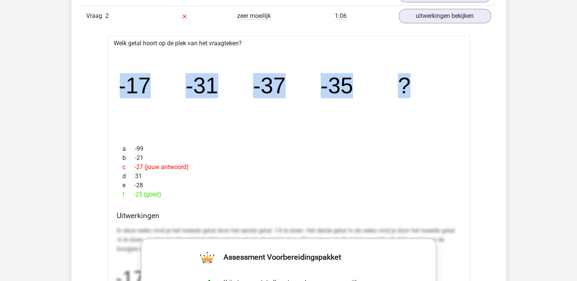
drag, startPoint x: 435, startPoint y: 77, endPoint x: 115, endPoint y: 88, distance: 320.5
click at [115, 88] on div "image/svg+xml -17 -31 -37 -35 ?" at bounding box center [289, 93] width 350 height 91
drag, startPoint x: 115, startPoint y: 88, endPoint x: 157, endPoint y: 83, distance: 42.3
copy g "-17 -31 -37 -35 ?"
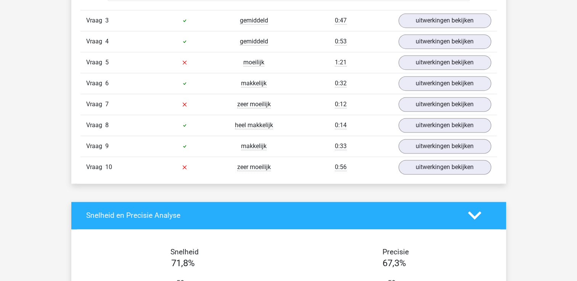
scroll to position [1138, 0]
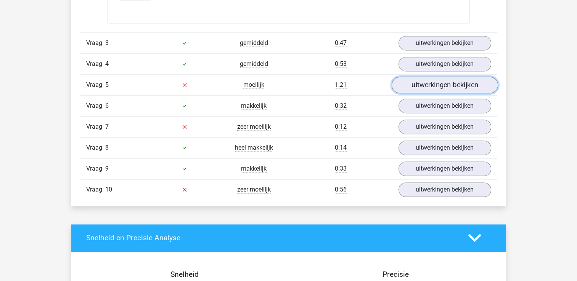
click at [443, 82] on link "uitwerkingen bekijken" at bounding box center [444, 85] width 106 height 17
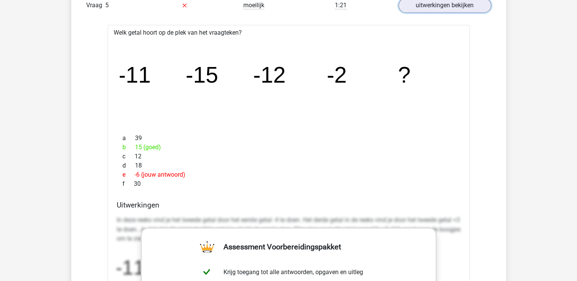
scroll to position [1233, 0]
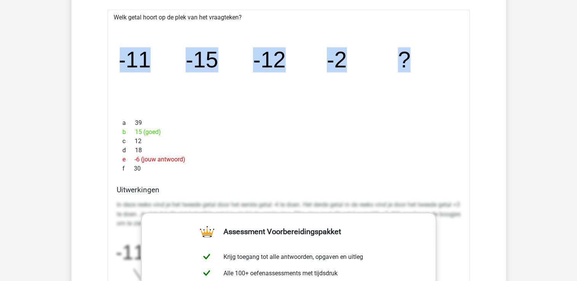
drag, startPoint x: 436, startPoint y: 56, endPoint x: 111, endPoint y: 54, distance: 324.5
click at [111, 54] on div "Welk getal hoort op de plek van het vraagteken? image/svg+xml -11 -15 -12 -2 ? …" at bounding box center [289, 236] width 362 height 452
drag, startPoint x: 111, startPoint y: 54, endPoint x: 143, endPoint y: 70, distance: 35.6
copy g "-11 -15 -12 -2 ?"
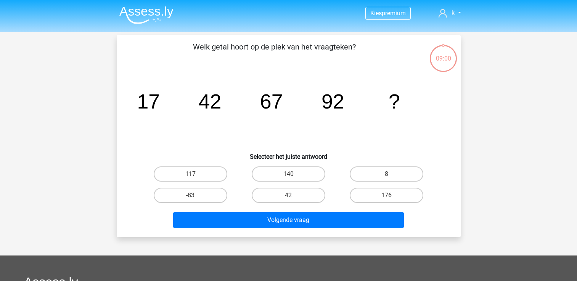
scroll to position [35, 0]
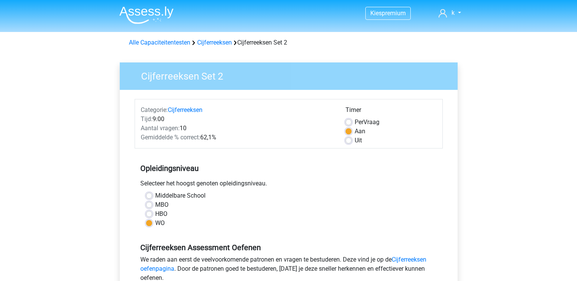
scroll to position [151, 0]
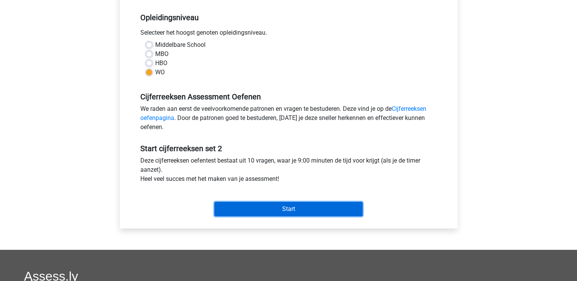
click at [265, 210] on input "Start" at bounding box center [288, 209] width 148 height 14
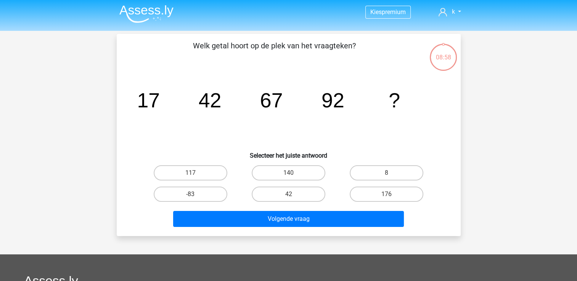
scroll to position [15, 0]
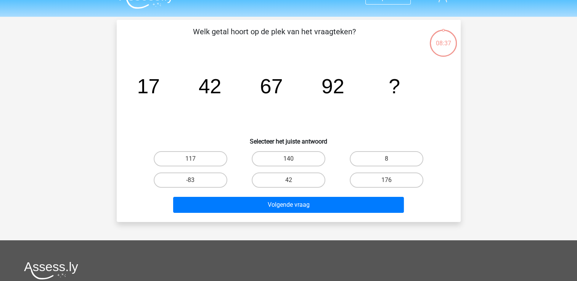
click at [205, 149] on div "117" at bounding box center [190, 158] width 98 height 21
click at [204, 156] on label "117" at bounding box center [191, 158] width 74 height 15
click at [195, 159] on input "117" at bounding box center [192, 161] width 5 height 5
radio input "true"
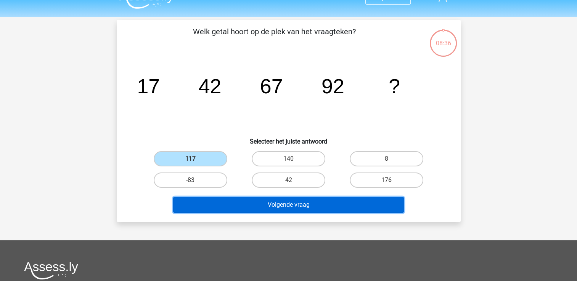
click at [251, 203] on button "Volgende vraag" at bounding box center [288, 205] width 231 height 16
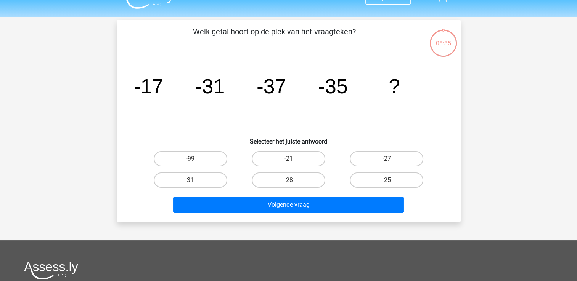
scroll to position [35, 0]
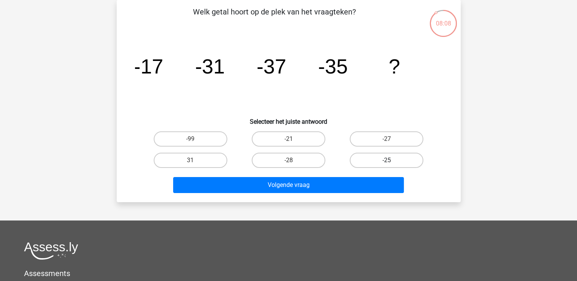
click at [384, 160] on label "-25" at bounding box center [387, 160] width 74 height 15
click at [387, 161] on input "-25" at bounding box center [389, 163] width 5 height 5
radio input "true"
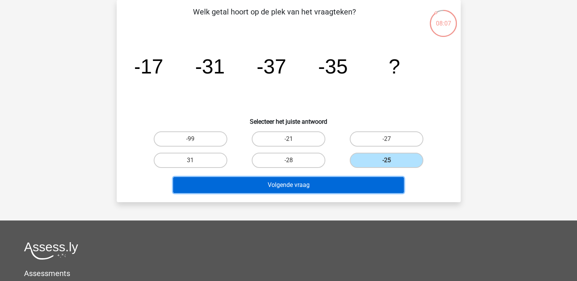
click at [374, 186] on button "Volgende vraag" at bounding box center [288, 185] width 231 height 16
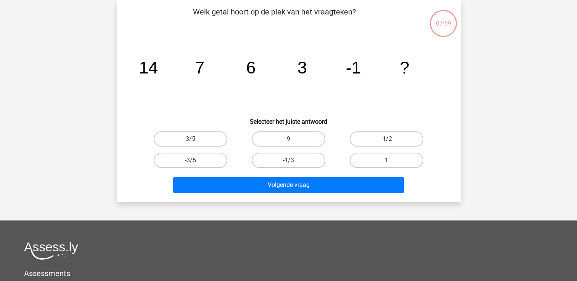
click at [382, 136] on label "-1/2" at bounding box center [387, 139] width 74 height 15
click at [387, 139] on input "-1/2" at bounding box center [389, 141] width 5 height 5
radio input "true"
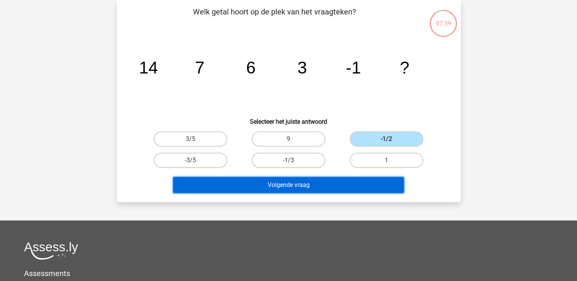
click at [360, 189] on button "Volgende vraag" at bounding box center [288, 185] width 231 height 16
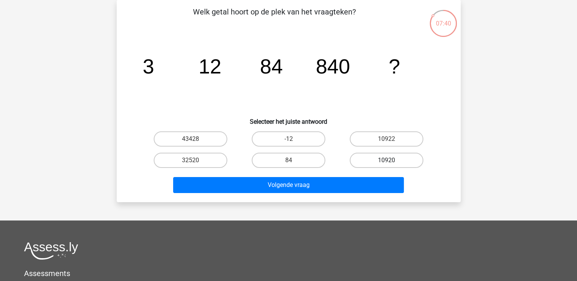
click at [386, 156] on label "10920" at bounding box center [387, 160] width 74 height 15
click at [387, 161] on input "10920" at bounding box center [389, 163] width 5 height 5
radio input "true"
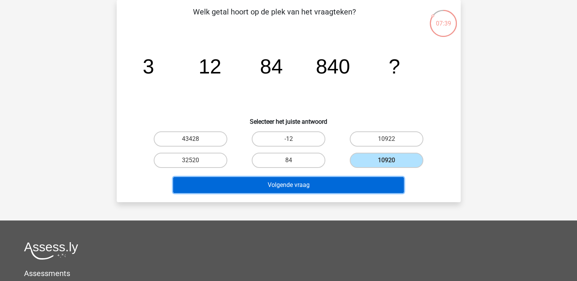
click at [374, 191] on button "Volgende vraag" at bounding box center [288, 185] width 231 height 16
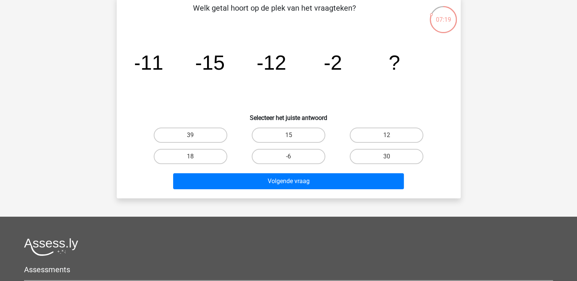
scroll to position [29, 0]
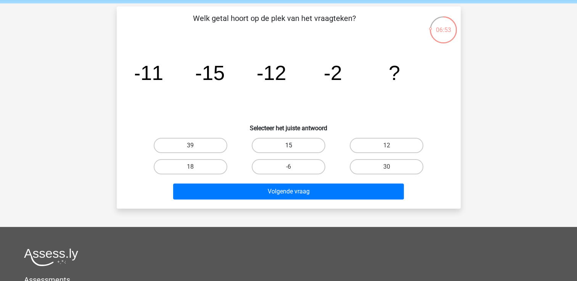
click at [298, 144] on label "15" at bounding box center [289, 145] width 74 height 15
click at [293, 146] on input "15" at bounding box center [290, 148] width 5 height 5
radio input "true"
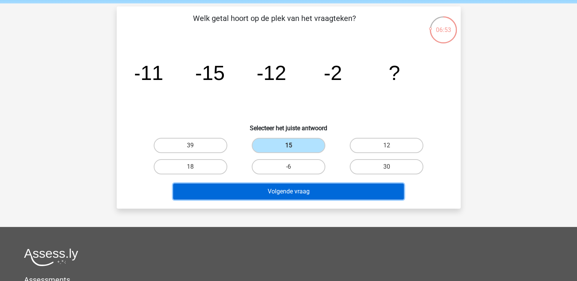
click at [291, 194] on button "Volgende vraag" at bounding box center [288, 192] width 231 height 16
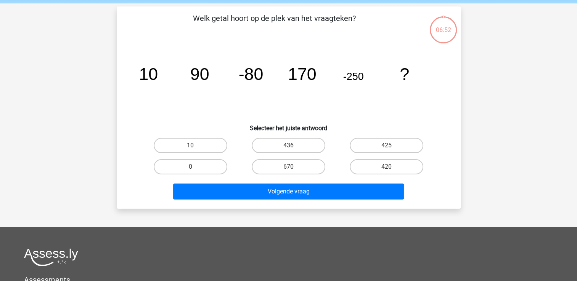
scroll to position [35, 0]
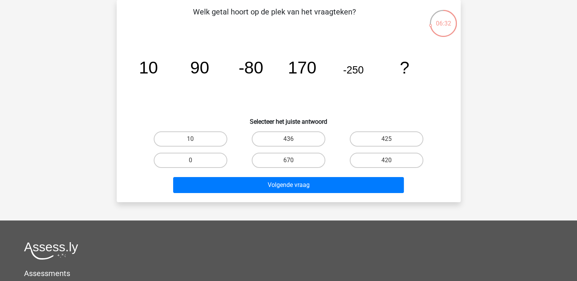
click at [387, 161] on input "420" at bounding box center [389, 163] width 5 height 5
radio input "true"
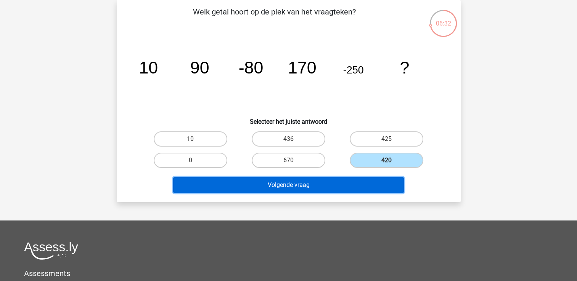
click at [369, 185] on button "Volgende vraag" at bounding box center [288, 185] width 231 height 16
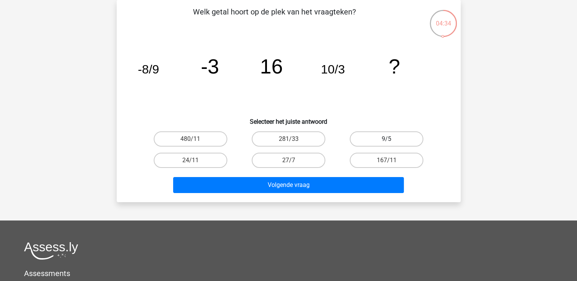
click at [358, 134] on label "9/5" at bounding box center [387, 139] width 74 height 15
click at [387, 139] on input "9/5" at bounding box center [389, 141] width 5 height 5
radio input "true"
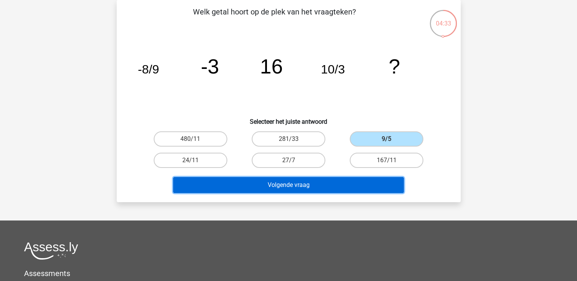
click at [337, 185] on button "Volgende vraag" at bounding box center [288, 185] width 231 height 16
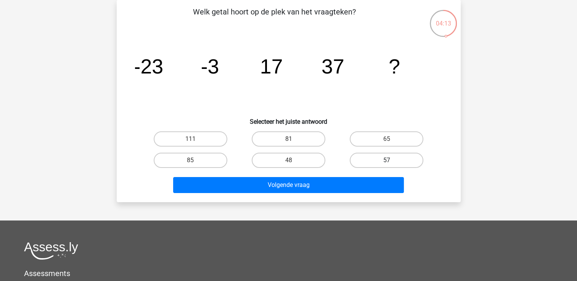
click at [374, 165] on label "57" at bounding box center [387, 160] width 74 height 15
click at [387, 165] on input "57" at bounding box center [389, 163] width 5 height 5
radio input "true"
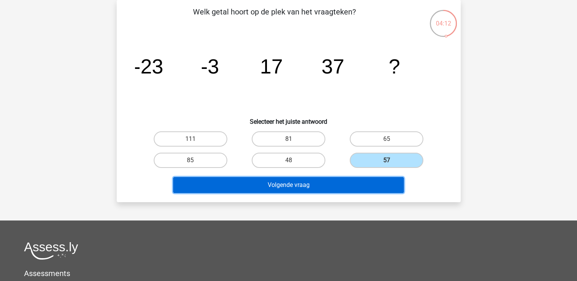
click at [346, 183] on button "Volgende vraag" at bounding box center [288, 185] width 231 height 16
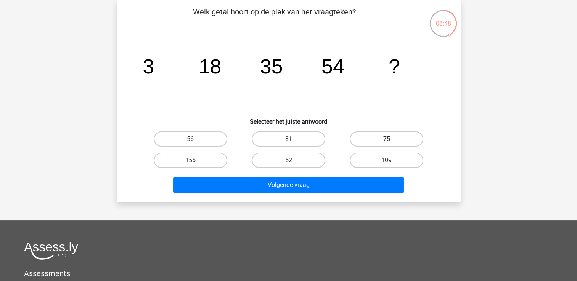
click at [380, 135] on label "75" at bounding box center [387, 139] width 74 height 15
click at [387, 139] on input "75" at bounding box center [389, 141] width 5 height 5
radio input "true"
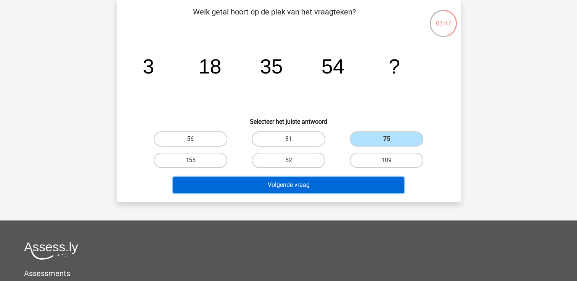
click at [322, 186] on button "Volgende vraag" at bounding box center [288, 185] width 231 height 16
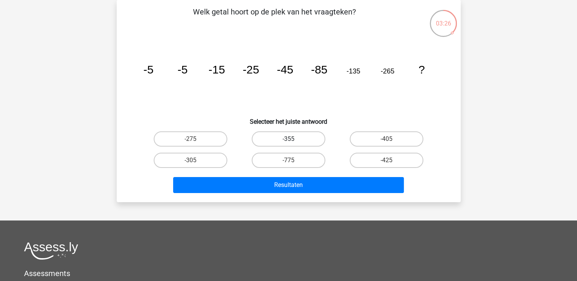
click at [305, 141] on label "-355" at bounding box center [289, 139] width 74 height 15
click at [293, 141] on input "-355" at bounding box center [290, 141] width 5 height 5
radio input "true"
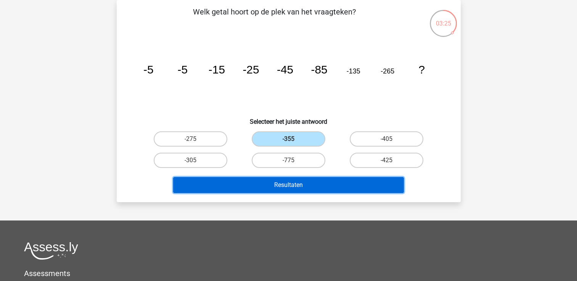
click at [292, 187] on button "Resultaten" at bounding box center [288, 185] width 231 height 16
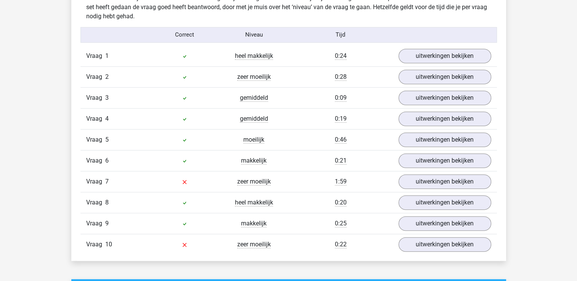
scroll to position [630, 0]
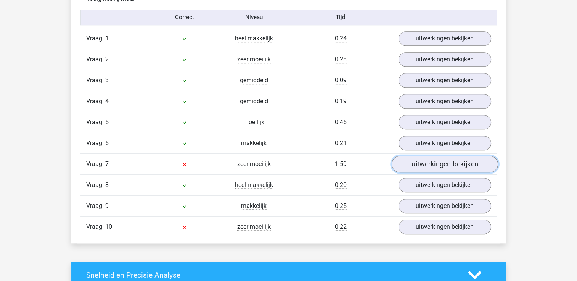
click at [431, 162] on link "uitwerkingen bekijken" at bounding box center [444, 164] width 106 height 17
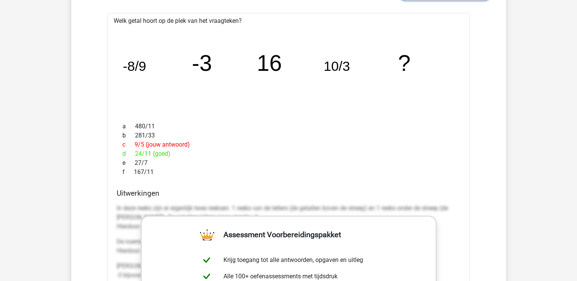
scroll to position [803, 0]
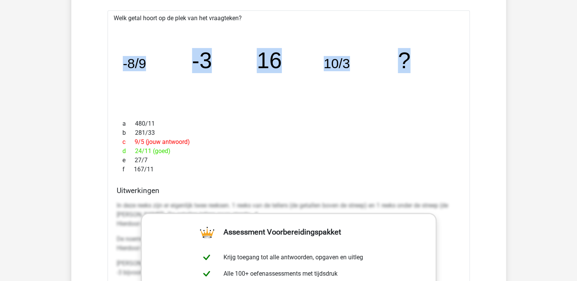
drag, startPoint x: 430, startPoint y: 62, endPoint x: 105, endPoint y: 70, distance: 325.3
click at [105, 70] on div "Vraag 1 heel makkelijk 0:24 uitwerkingen bekijken Welk getal hoort op de plek v…" at bounding box center [288, 195] width 405 height 680
drag, startPoint x: 105, startPoint y: 70, endPoint x: 135, endPoint y: 68, distance: 29.8
copy g "-8/9 -3 16 10/3 ?"
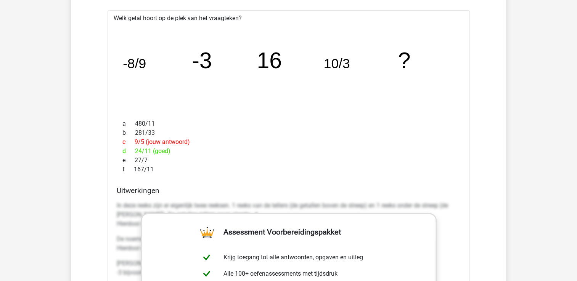
click at [355, 187] on h4 "Uitwerkingen" at bounding box center [289, 190] width 344 height 9
click at [353, 202] on p "In deze reeks zijn er eigenlijk twee reeksen. 1 reeks van de tellers (de getall…" at bounding box center [289, 214] width 344 height 27
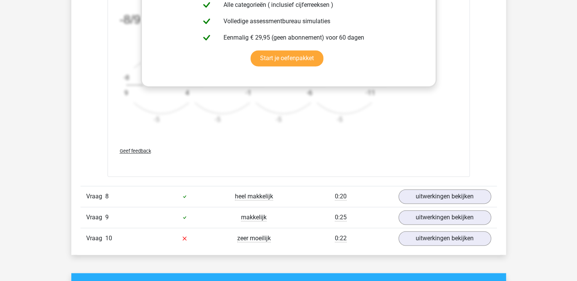
scroll to position [1106, 0]
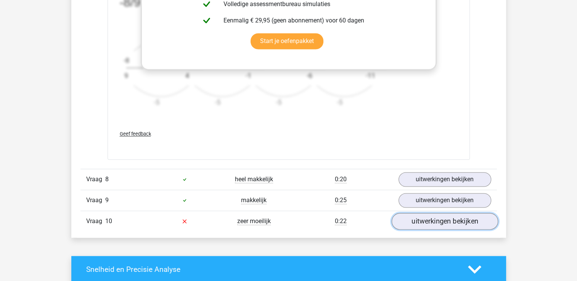
click at [447, 222] on link "uitwerkingen bekijken" at bounding box center [444, 221] width 106 height 17
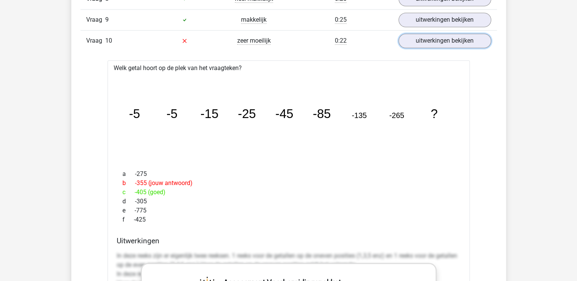
scroll to position [1269, 0]
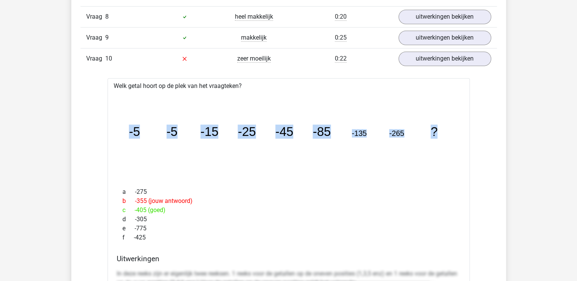
drag, startPoint x: 450, startPoint y: 130, endPoint x: 115, endPoint y: 112, distance: 336.0
click at [115, 112] on div "image/svg+xml -5 -5 -15 -25 -45 -85 -135 -265 ?" at bounding box center [289, 136] width 350 height 91
drag, startPoint x: 115, startPoint y: 112, endPoint x: 135, endPoint y: 129, distance: 26.8
copy g "-5 -5 -15 -25 -45 -85 -135 -265 ?"
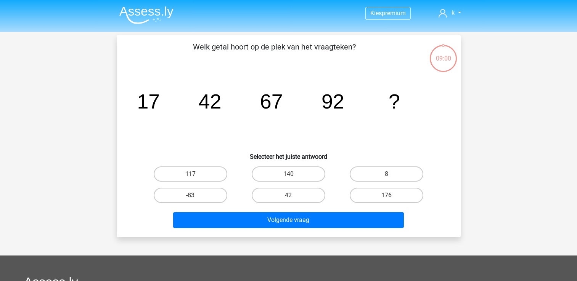
scroll to position [35, 0]
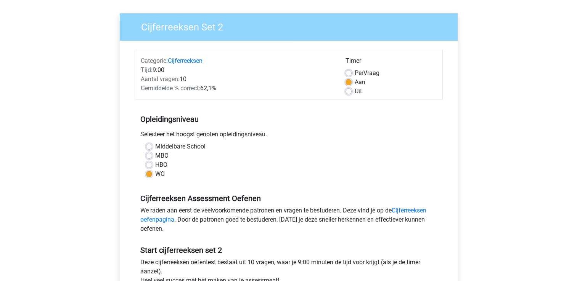
scroll to position [49, 0]
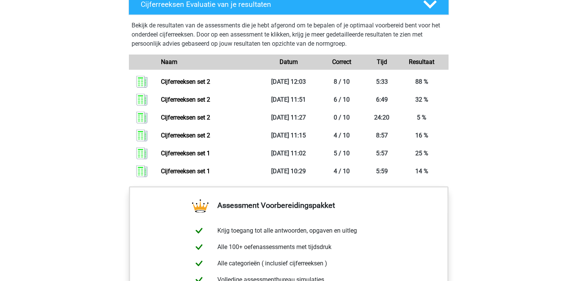
scroll to position [543, 0]
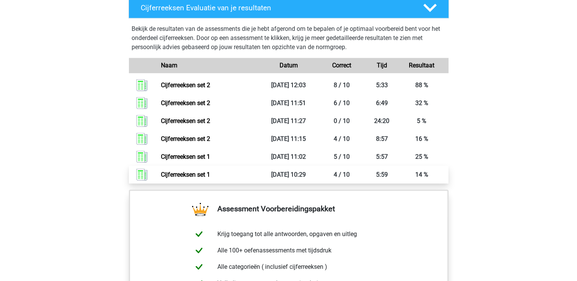
click at [185, 178] on link "Cijferreeksen set 1" at bounding box center [185, 174] width 49 height 7
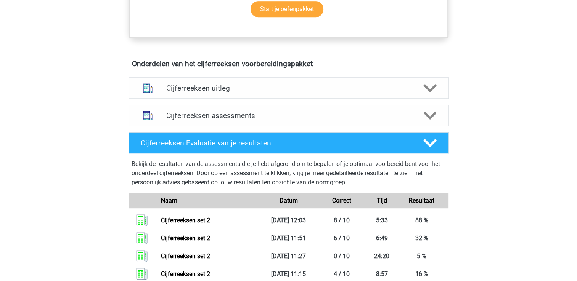
scroll to position [406, 0]
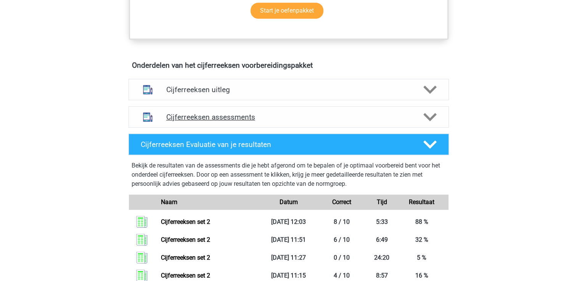
click at [429, 121] on icon at bounding box center [429, 117] width 13 height 13
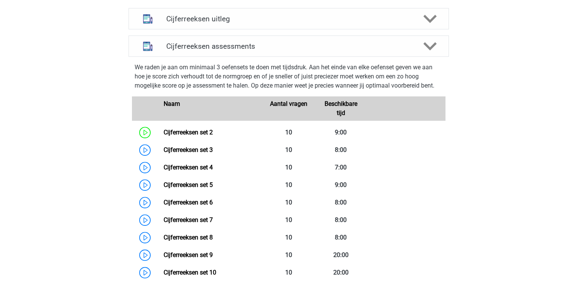
scroll to position [516, 0]
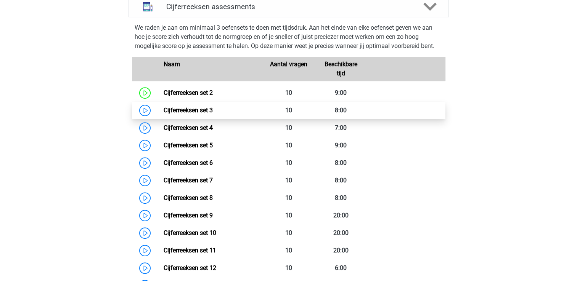
click at [164, 114] on link "Cijferreeksen set 3" at bounding box center [188, 110] width 49 height 7
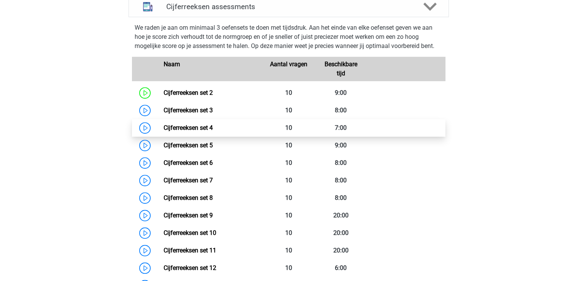
click at [164, 132] on link "Cijferreeksen set 4" at bounding box center [188, 127] width 49 height 7
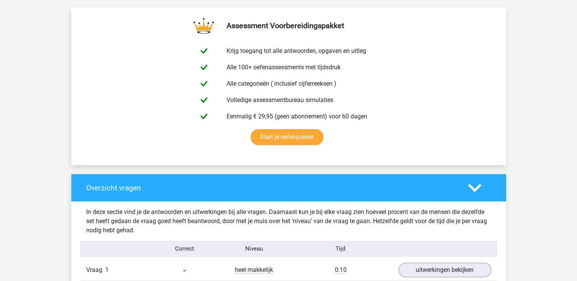
scroll to position [419, 0]
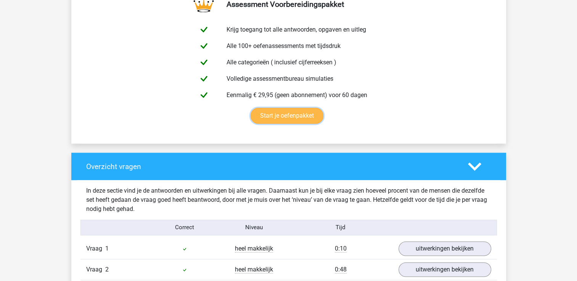
click at [308, 116] on link "Start je oefenpakket" at bounding box center [287, 116] width 73 height 16
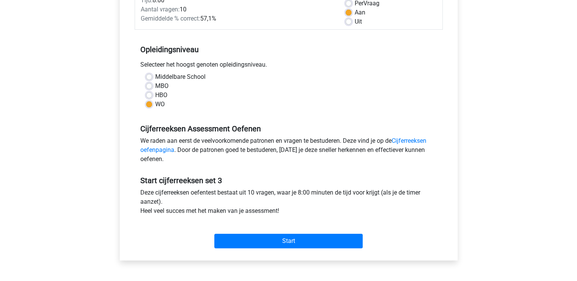
scroll to position [146, 0]
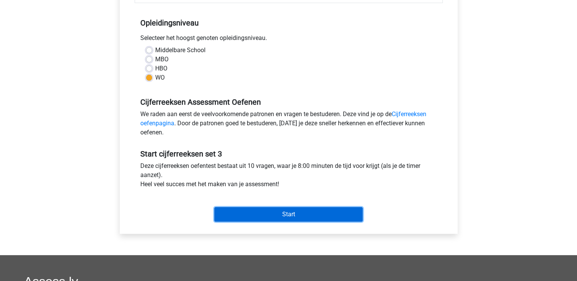
click at [308, 216] on input "Start" at bounding box center [288, 214] width 148 height 14
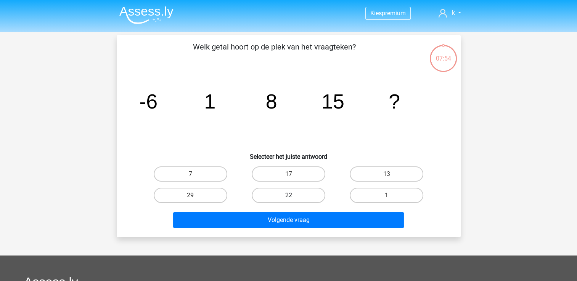
click at [278, 190] on label "22" at bounding box center [289, 195] width 74 height 15
click at [288, 196] on input "22" at bounding box center [290, 198] width 5 height 5
radio input "true"
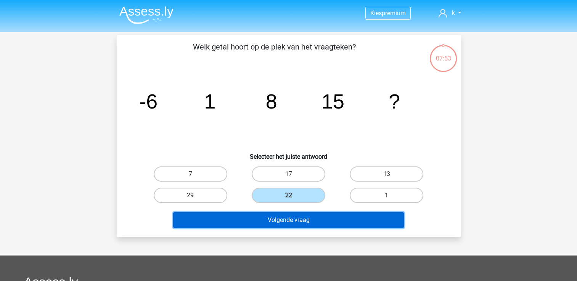
click at [287, 226] on button "Volgende vraag" at bounding box center [288, 220] width 231 height 16
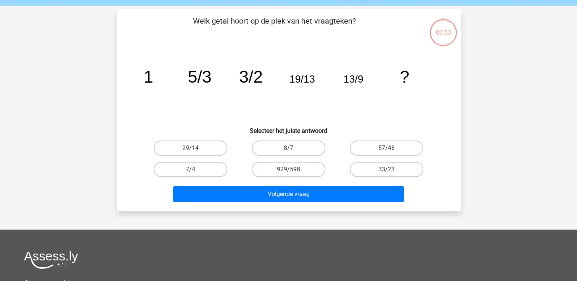
scroll to position [35, 0]
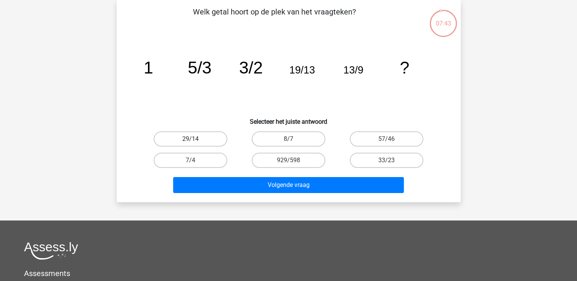
click at [206, 139] on label "29/14" at bounding box center [191, 139] width 74 height 15
click at [195, 139] on input "29/14" at bounding box center [192, 141] width 5 height 5
radio input "true"
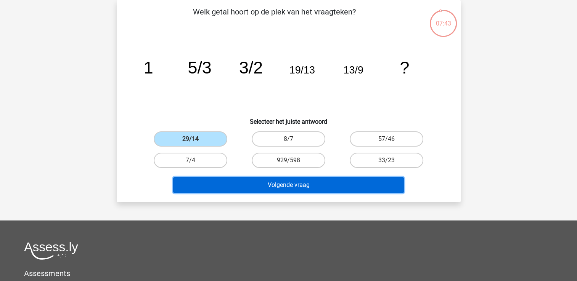
click at [244, 181] on button "Volgende vraag" at bounding box center [288, 185] width 231 height 16
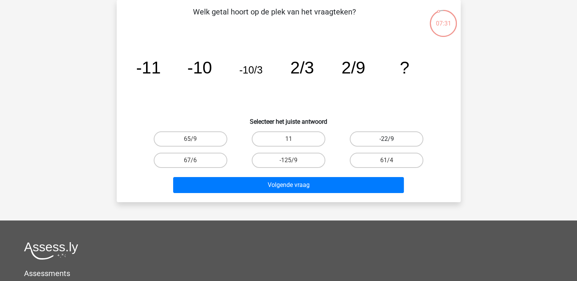
click at [373, 139] on label "-22/9" at bounding box center [387, 139] width 74 height 15
click at [387, 139] on input "-22/9" at bounding box center [389, 141] width 5 height 5
radio input "true"
click at [338, 196] on div "Welk getal hoort op de plek van het vraagteken? image/svg+xml -11 -10 -10/3 2/3…" at bounding box center [289, 101] width 344 height 202
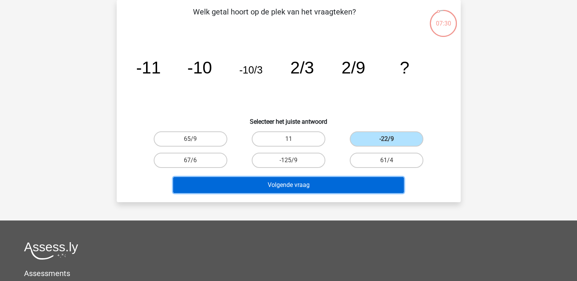
click at [333, 184] on button "Volgende vraag" at bounding box center [288, 185] width 231 height 16
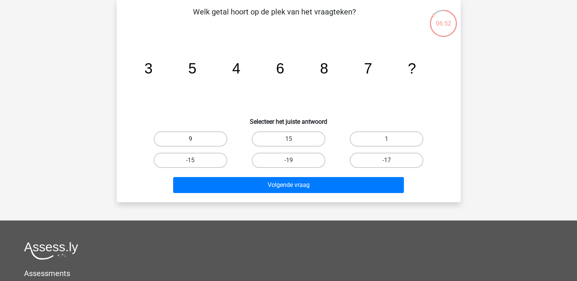
click at [211, 142] on label "9" at bounding box center [191, 139] width 74 height 15
click at [195, 142] on input "9" at bounding box center [192, 141] width 5 height 5
radio input "true"
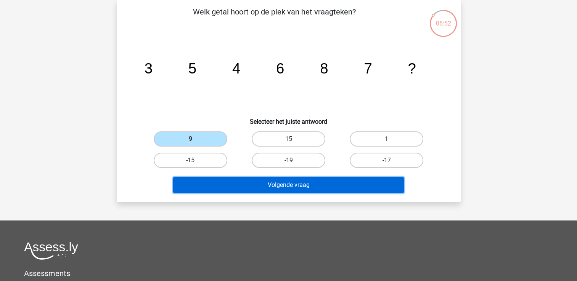
click at [249, 189] on button "Volgende vraag" at bounding box center [288, 185] width 231 height 16
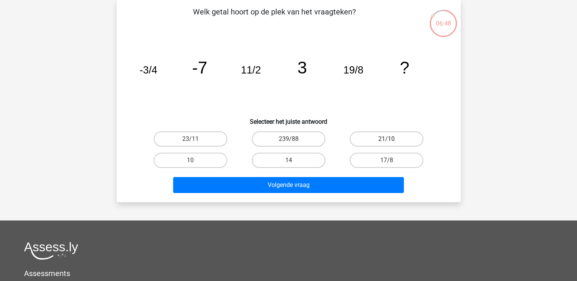
click at [368, 144] on label "21/10" at bounding box center [387, 139] width 74 height 15
click at [387, 144] on input "21/10" at bounding box center [389, 141] width 5 height 5
radio input "true"
click at [331, 195] on div "Volgende vraag" at bounding box center [288, 186] width 294 height 19
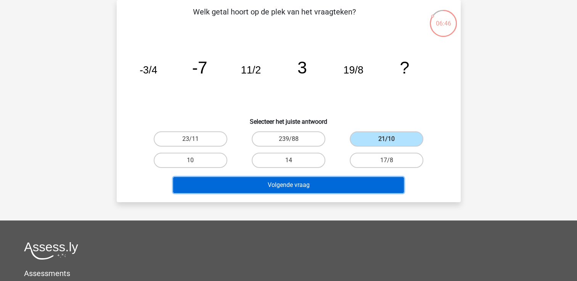
click at [325, 189] on button "Volgende vraag" at bounding box center [288, 185] width 231 height 16
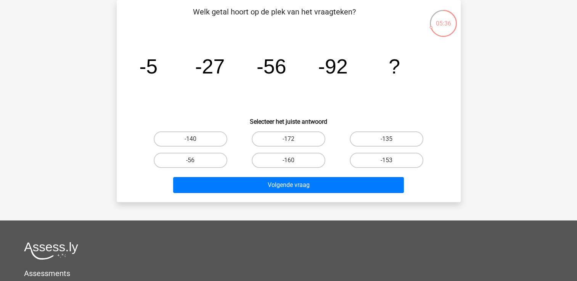
click at [384, 128] on div "-135" at bounding box center [386, 138] width 98 height 21
click at [385, 140] on label "-135" at bounding box center [387, 139] width 74 height 15
click at [387, 140] on input "-135" at bounding box center [389, 141] width 5 height 5
radio input "true"
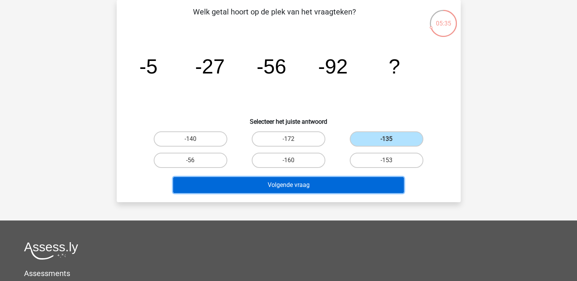
click at [358, 187] on button "Volgende vraag" at bounding box center [288, 185] width 231 height 16
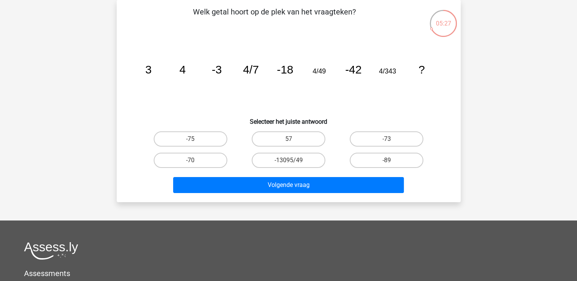
click at [291, 139] on input "57" at bounding box center [290, 141] width 5 height 5
radio input "true"
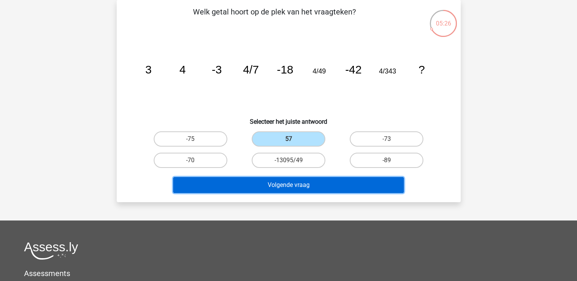
click at [295, 184] on button "Volgende vraag" at bounding box center [288, 185] width 231 height 16
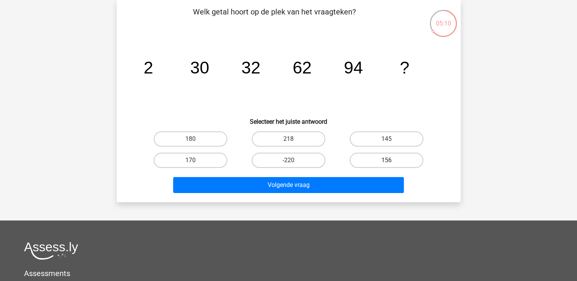
drag, startPoint x: 373, startPoint y: 161, endPoint x: 369, endPoint y: 167, distance: 7.0
click at [373, 161] on label "156" at bounding box center [387, 160] width 74 height 15
click at [387, 161] on input "156" at bounding box center [389, 163] width 5 height 5
radio input "true"
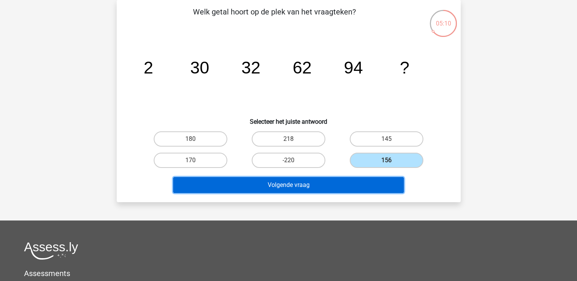
click at [365, 181] on button "Volgende vraag" at bounding box center [288, 185] width 231 height 16
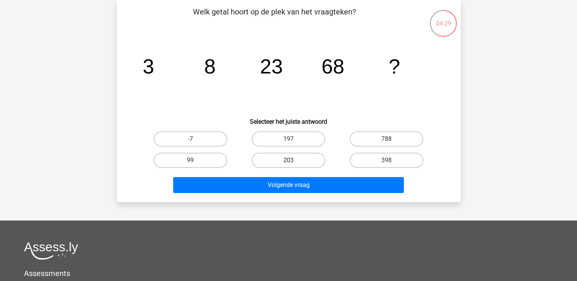
click at [284, 159] on label "203" at bounding box center [289, 160] width 74 height 15
click at [288, 161] on input "203" at bounding box center [290, 163] width 5 height 5
radio input "true"
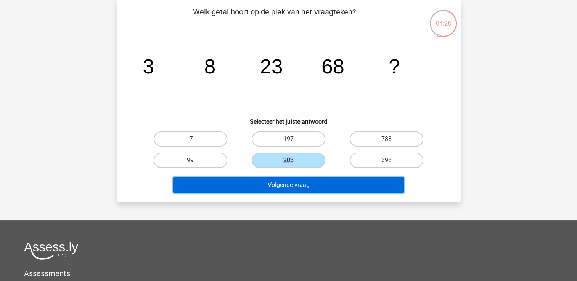
click at [284, 188] on button "Volgende vraag" at bounding box center [288, 185] width 231 height 16
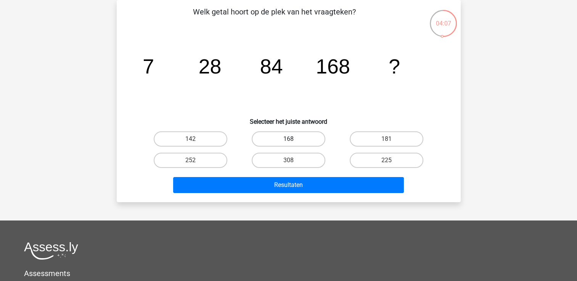
click at [283, 143] on label "168" at bounding box center [289, 139] width 74 height 15
click at [288, 143] on input "168" at bounding box center [290, 141] width 5 height 5
radio input "true"
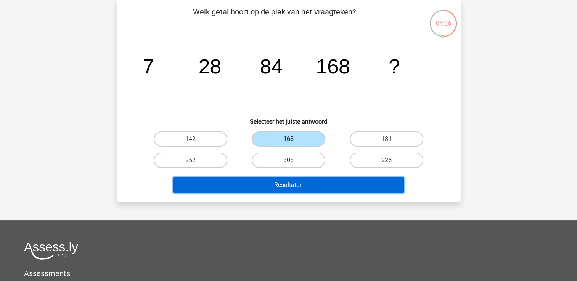
click at [294, 189] on button "Resultaten" at bounding box center [288, 185] width 231 height 16
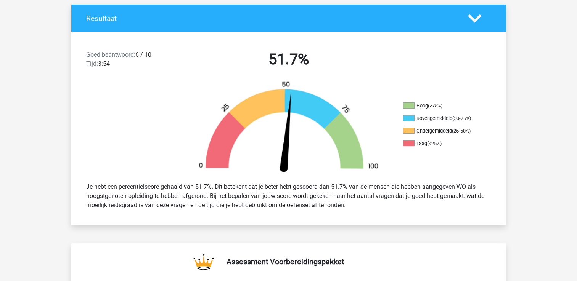
scroll to position [67, 0]
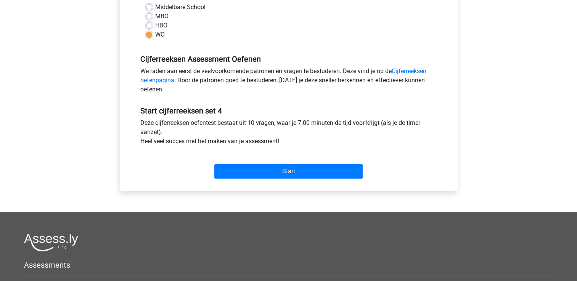
scroll to position [215, 0]
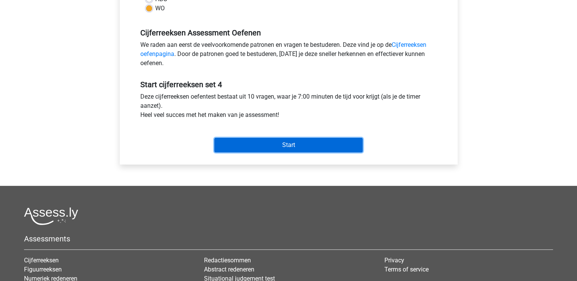
click at [331, 149] on input "Start" at bounding box center [288, 145] width 148 height 14
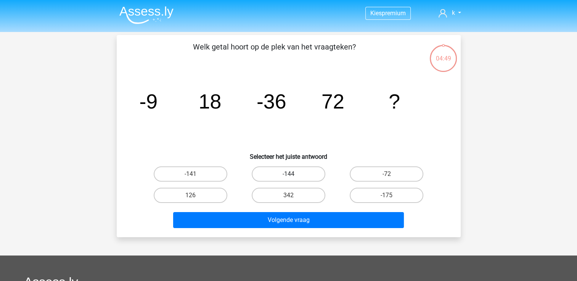
click at [299, 172] on label "-144" at bounding box center [289, 174] width 74 height 15
click at [293, 174] on input "-144" at bounding box center [290, 176] width 5 height 5
radio input "true"
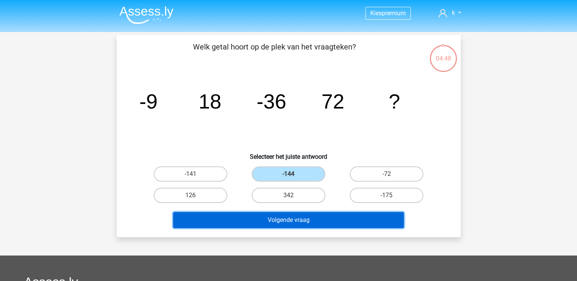
click at [299, 217] on button "Volgende vraag" at bounding box center [288, 220] width 231 height 16
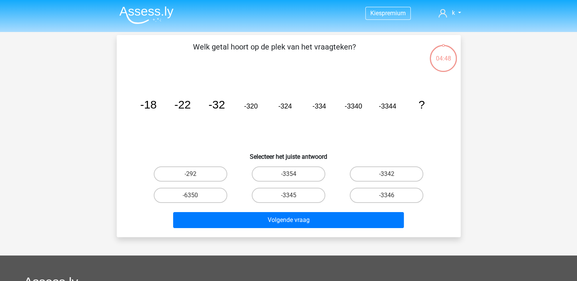
scroll to position [35, 0]
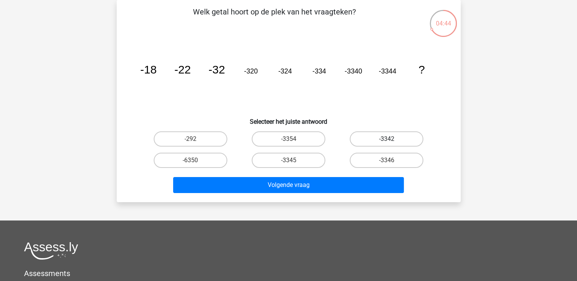
click at [383, 136] on label "-3342" at bounding box center [387, 139] width 74 height 15
click at [387, 139] on input "-3342" at bounding box center [389, 141] width 5 height 5
radio input "true"
click at [350, 196] on div "Welk getal hoort op de plek van het vraagteken? image/svg+xml -18 -22 -32 -320 …" at bounding box center [289, 101] width 344 height 202
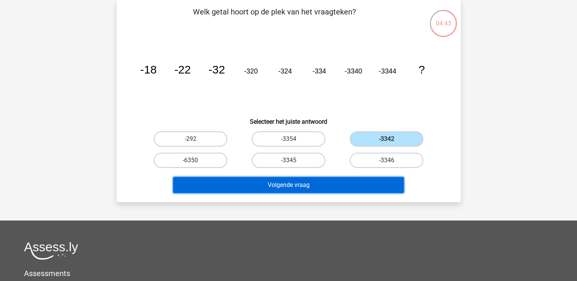
click at [347, 183] on button "Volgende vraag" at bounding box center [288, 185] width 231 height 16
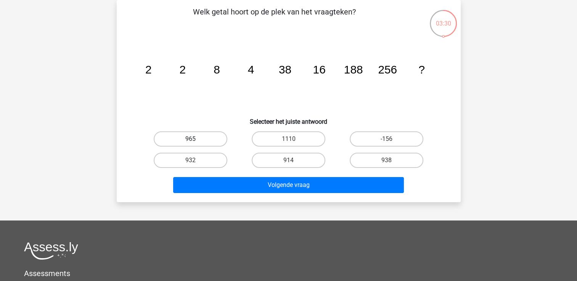
click at [201, 138] on label "965" at bounding box center [191, 139] width 74 height 15
click at [195, 139] on input "965" at bounding box center [192, 141] width 5 height 5
radio input "true"
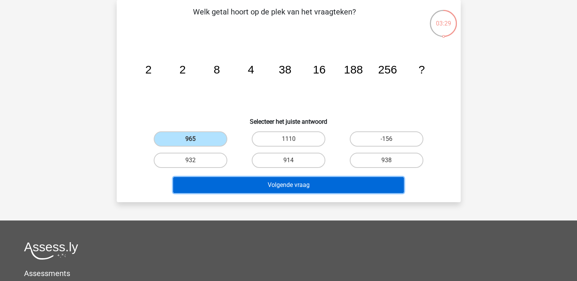
click at [256, 184] on button "Volgende vraag" at bounding box center [288, 185] width 231 height 16
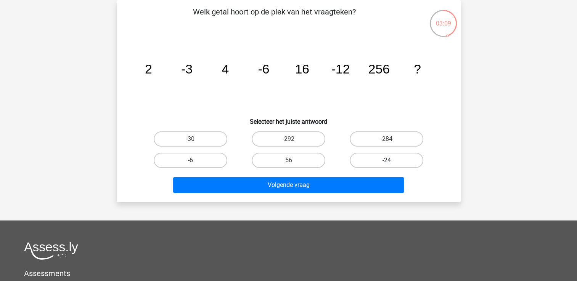
click at [370, 157] on label "-24" at bounding box center [387, 160] width 74 height 15
click at [387, 161] on input "-24" at bounding box center [389, 163] width 5 height 5
radio input "true"
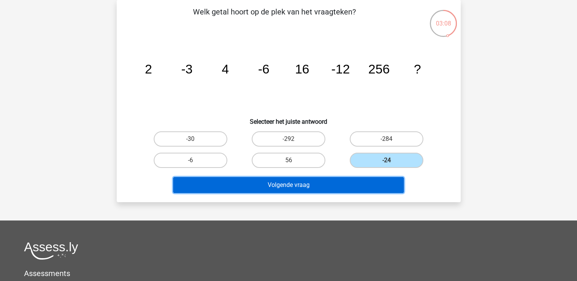
click at [359, 183] on button "Volgende vraag" at bounding box center [288, 185] width 231 height 16
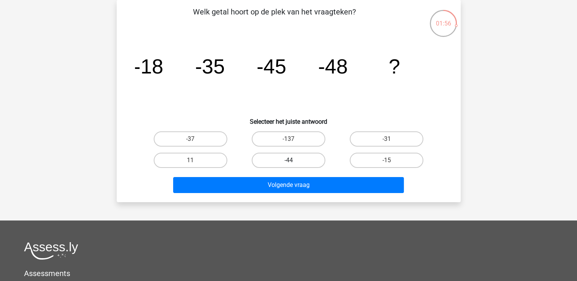
click at [287, 157] on label "-44" at bounding box center [289, 160] width 74 height 15
click at [288, 161] on input "-44" at bounding box center [290, 163] width 5 height 5
radio input "true"
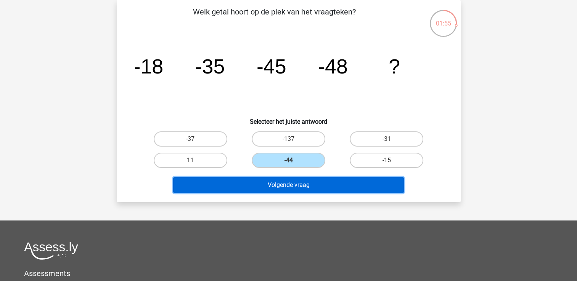
click at [289, 188] on button "Volgende vraag" at bounding box center [288, 185] width 231 height 16
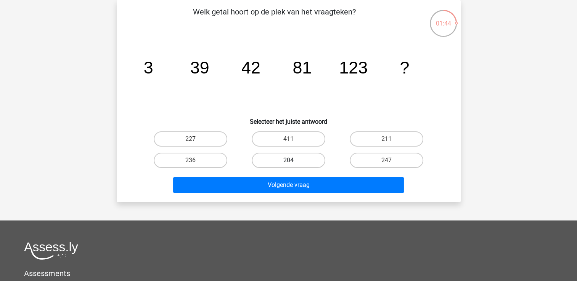
click at [304, 165] on label "204" at bounding box center [289, 160] width 74 height 15
click at [293, 165] on input "204" at bounding box center [290, 163] width 5 height 5
radio input "true"
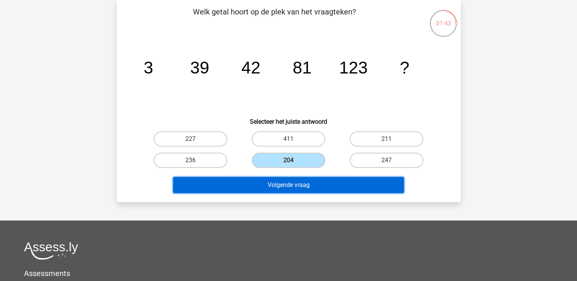
click at [304, 179] on button "Volgende vraag" at bounding box center [288, 185] width 231 height 16
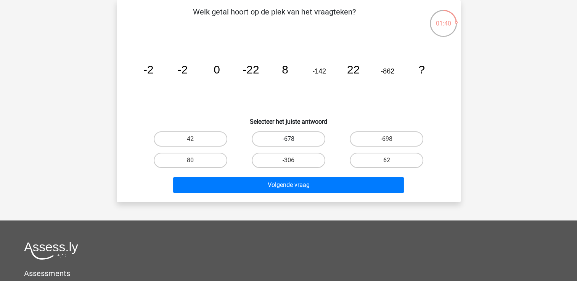
click at [303, 141] on label "-678" at bounding box center [289, 139] width 74 height 15
click at [293, 141] on input "-678" at bounding box center [290, 141] width 5 height 5
radio input "true"
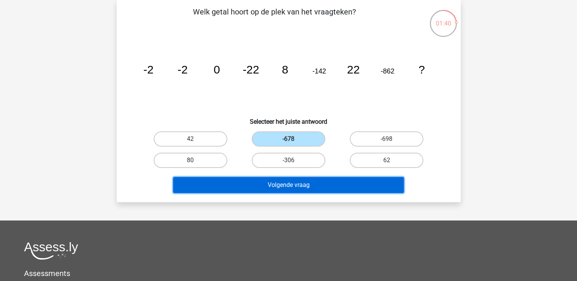
click at [310, 187] on button "Volgende vraag" at bounding box center [288, 185] width 231 height 16
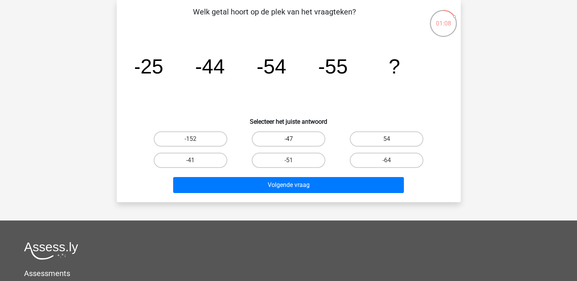
click at [281, 143] on label "-47" at bounding box center [289, 139] width 74 height 15
click at [288, 143] on input "-47" at bounding box center [290, 141] width 5 height 5
radio input "true"
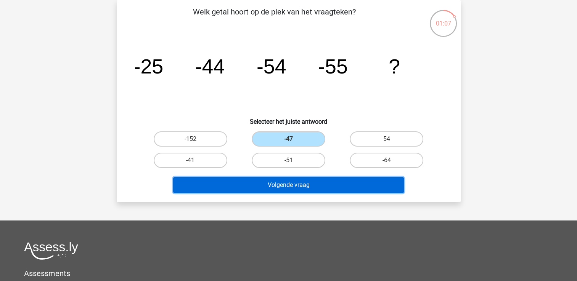
click at [286, 186] on button "Volgende vraag" at bounding box center [288, 185] width 231 height 16
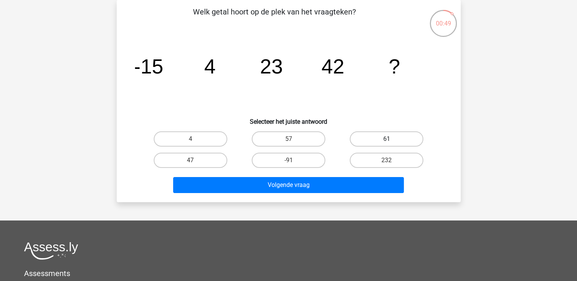
click at [381, 143] on label "61" at bounding box center [387, 139] width 74 height 15
click at [387, 143] on input "61" at bounding box center [389, 141] width 5 height 5
radio input "true"
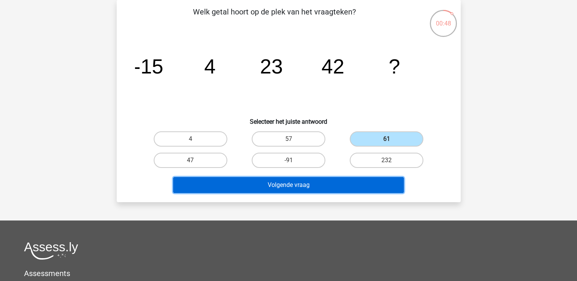
click at [361, 178] on button "Volgende vraag" at bounding box center [288, 185] width 231 height 16
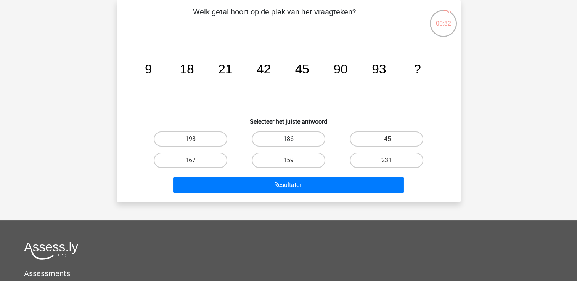
click at [279, 138] on label "186" at bounding box center [289, 139] width 74 height 15
click at [288, 139] on input "186" at bounding box center [290, 141] width 5 height 5
radio input "true"
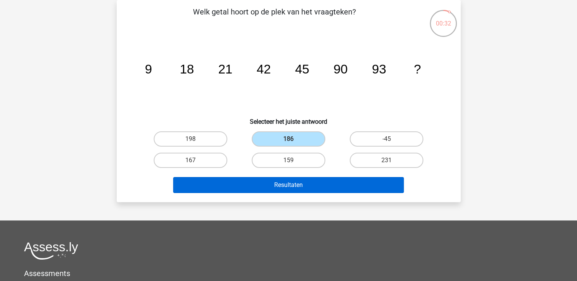
click at [287, 177] on div "Resultaten" at bounding box center [289, 183] width 320 height 25
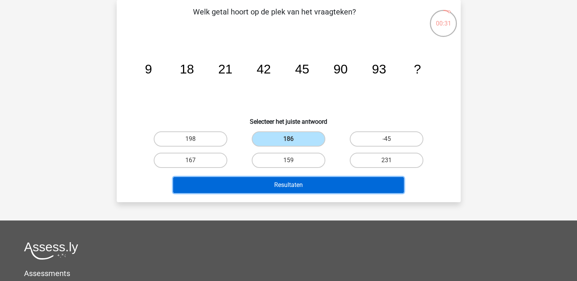
click at [291, 184] on button "Resultaten" at bounding box center [288, 185] width 231 height 16
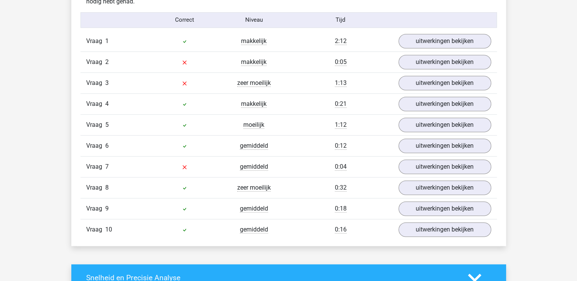
scroll to position [629, 0]
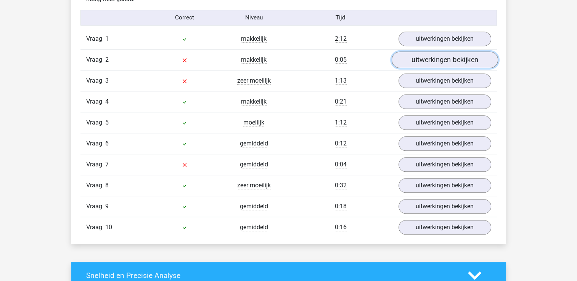
click at [461, 57] on link "uitwerkingen bekijken" at bounding box center [444, 59] width 106 height 17
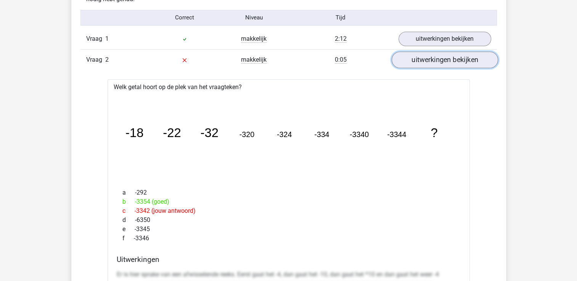
click at [431, 56] on link "uitwerkingen bekijken" at bounding box center [444, 59] width 106 height 17
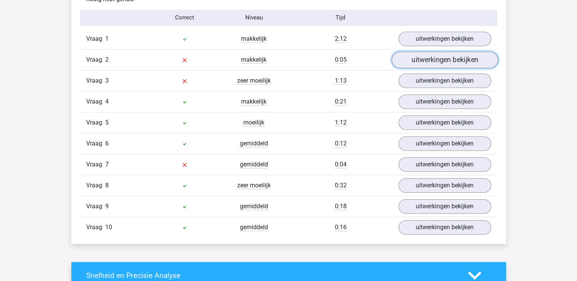
click at [431, 56] on link "uitwerkingen bekijken" at bounding box center [444, 59] width 106 height 17
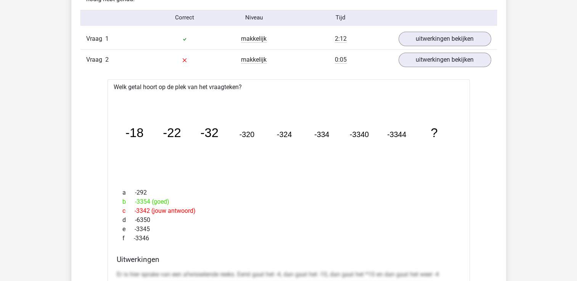
click at [494, 66] on div "Vraag 2 makkelijk 0:05 uitwerkingen bekijken" at bounding box center [288, 59] width 416 height 21
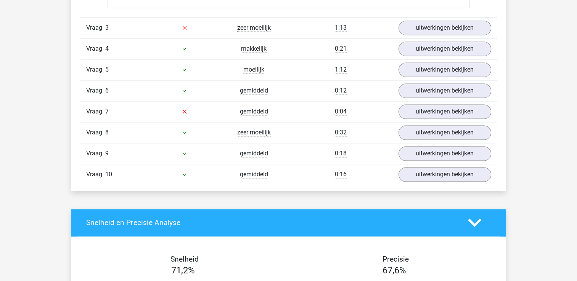
scroll to position [1155, 0]
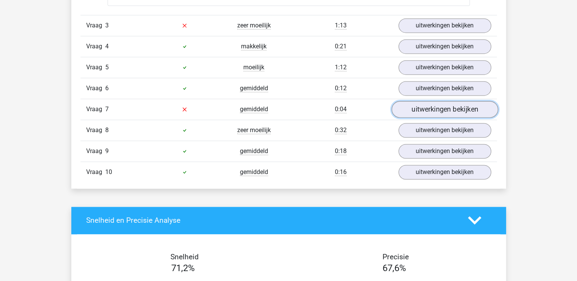
click at [429, 108] on link "uitwerkingen bekijken" at bounding box center [444, 109] width 106 height 17
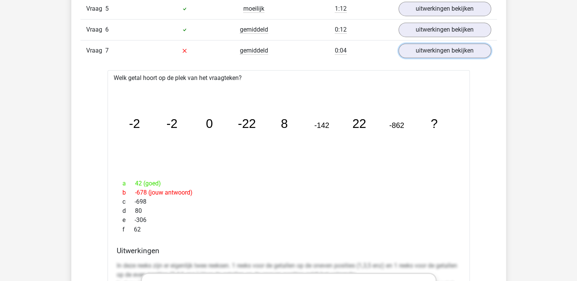
scroll to position [1211, 0]
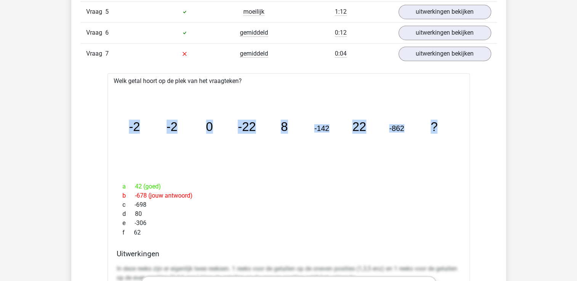
drag, startPoint x: 451, startPoint y: 124, endPoint x: 111, endPoint y: 123, distance: 339.3
drag, startPoint x: 111, startPoint y: 123, endPoint x: 135, endPoint y: 129, distance: 24.8
copy g "-2 -2 0 -22 8 -142 22 -862 ?"
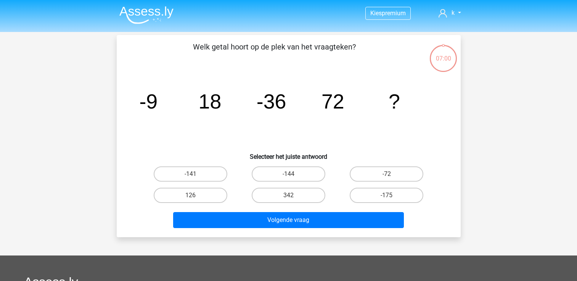
scroll to position [35, 0]
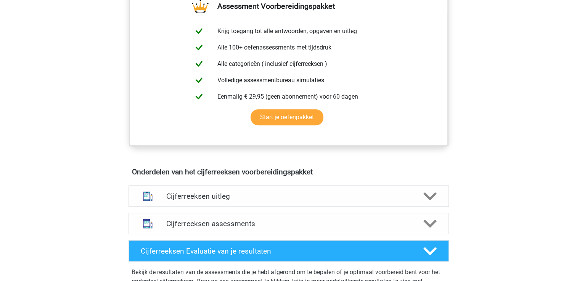
scroll to position [331, 0]
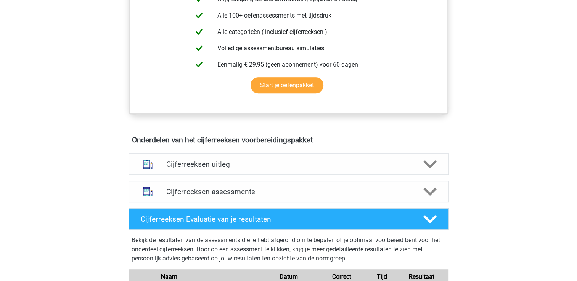
click at [426, 196] on icon at bounding box center [429, 191] width 13 height 13
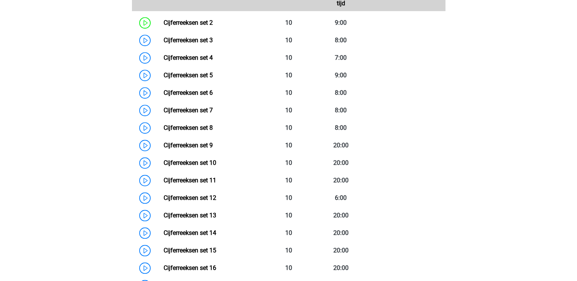
scroll to position [589, 0]
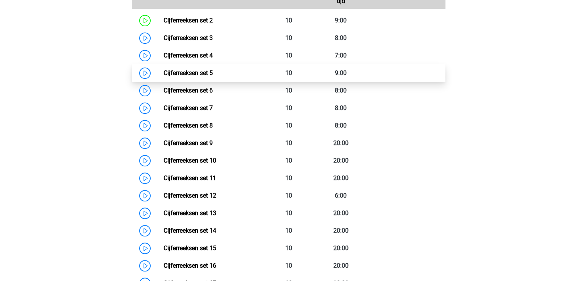
click at [192, 77] on link "Cijferreeksen set 5" at bounding box center [188, 72] width 49 height 7
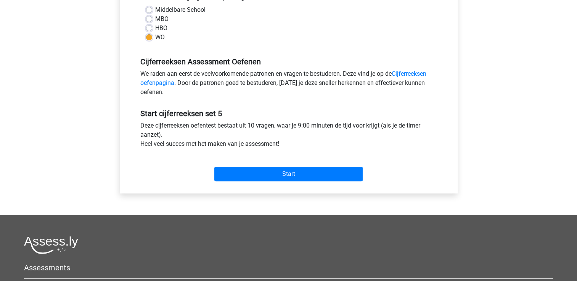
scroll to position [186, 0]
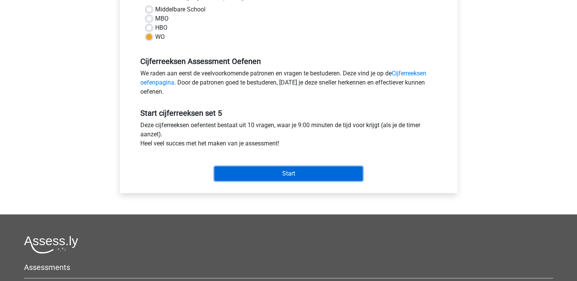
click at [355, 180] on input "Start" at bounding box center [288, 174] width 148 height 14
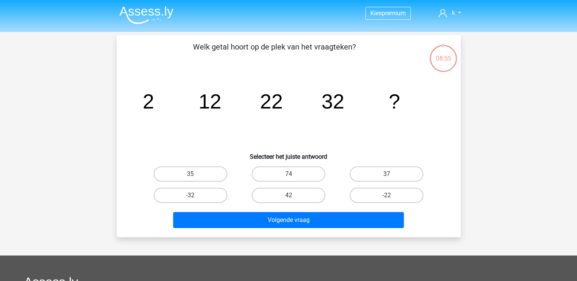
click at [293, 197] on input "42" at bounding box center [290, 198] width 5 height 5
radio input "true"
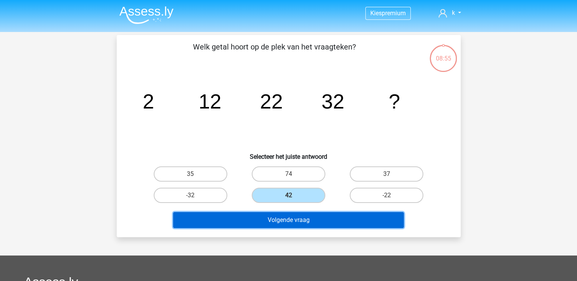
click at [291, 217] on button "Volgende vraag" at bounding box center [288, 220] width 231 height 16
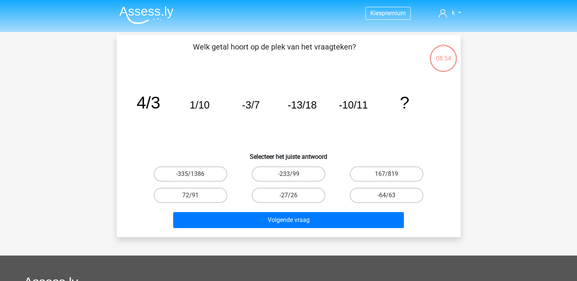
scroll to position [35, 0]
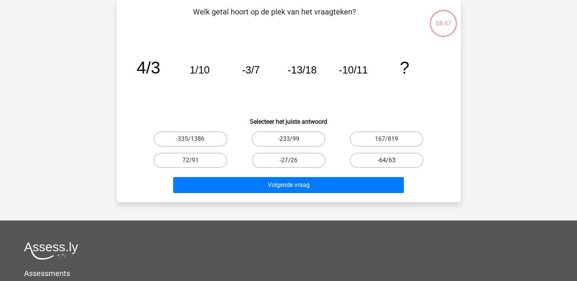
click at [375, 164] on label "-64/63" at bounding box center [387, 160] width 74 height 15
click at [387, 164] on input "-64/63" at bounding box center [389, 163] width 5 height 5
radio input "true"
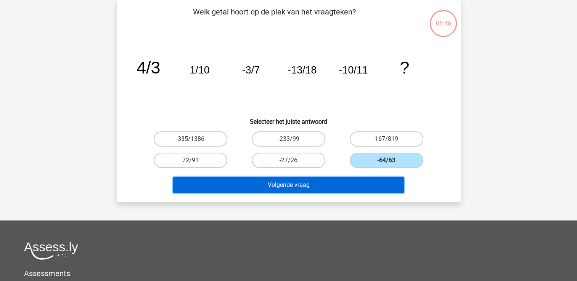
click at [367, 183] on button "Volgende vraag" at bounding box center [288, 185] width 231 height 16
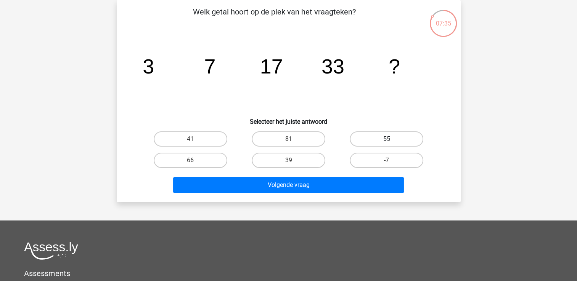
click at [381, 143] on label "55" at bounding box center [387, 139] width 74 height 15
click at [387, 143] on input "55" at bounding box center [389, 141] width 5 height 5
radio input "true"
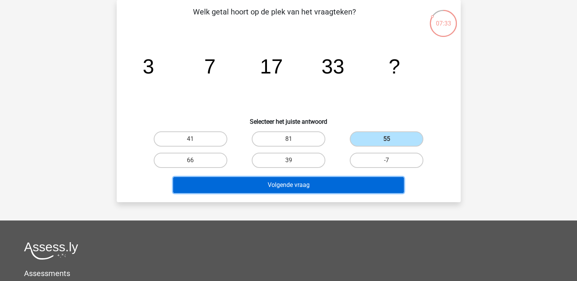
click at [348, 183] on button "Volgende vraag" at bounding box center [288, 185] width 231 height 16
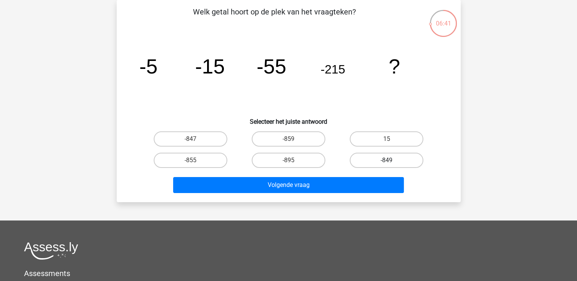
click at [376, 159] on label "-849" at bounding box center [387, 160] width 74 height 15
click at [387, 161] on input "-849" at bounding box center [389, 163] width 5 height 5
radio input "true"
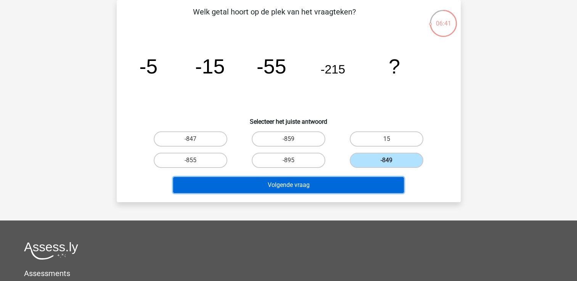
click at [344, 182] on button "Volgende vraag" at bounding box center [288, 185] width 231 height 16
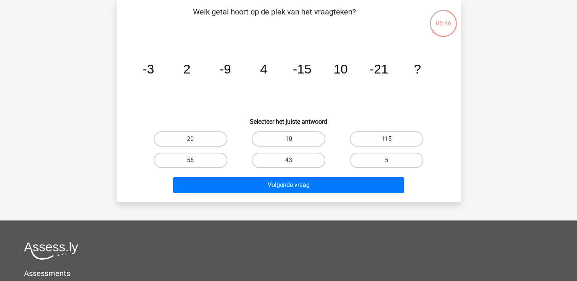
click at [290, 167] on label "43" at bounding box center [289, 160] width 74 height 15
click at [290, 165] on input "43" at bounding box center [290, 163] width 5 height 5
radio input "true"
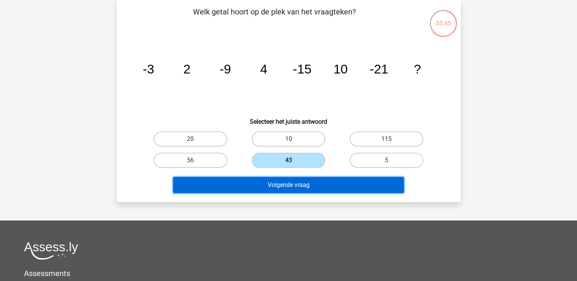
click at [303, 188] on button "Volgende vraag" at bounding box center [288, 185] width 231 height 16
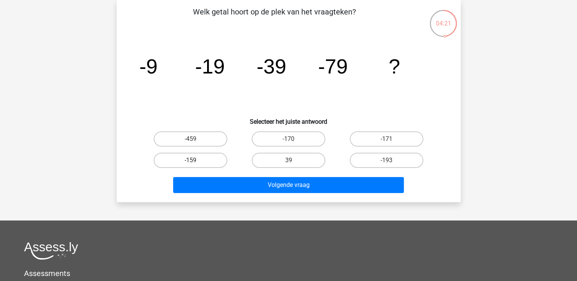
click at [214, 157] on label "-159" at bounding box center [191, 160] width 74 height 15
click at [195, 161] on input "-159" at bounding box center [192, 163] width 5 height 5
radio input "true"
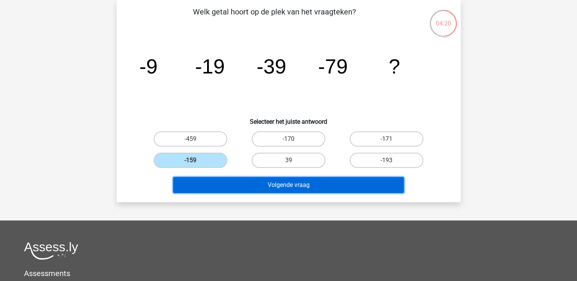
click at [242, 182] on button "Volgende vraag" at bounding box center [288, 185] width 231 height 16
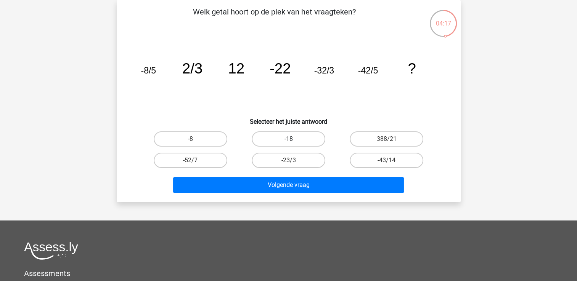
click at [280, 136] on label "-18" at bounding box center [289, 139] width 74 height 15
click at [288, 139] on input "-18" at bounding box center [290, 141] width 5 height 5
radio input "true"
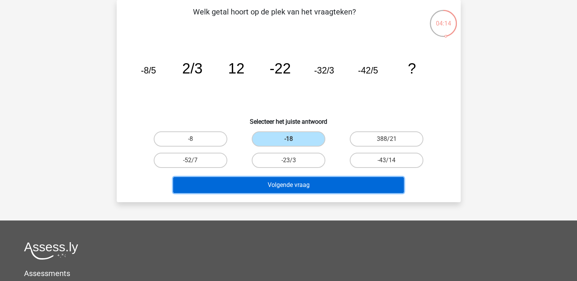
click at [238, 181] on button "Volgende vraag" at bounding box center [288, 185] width 231 height 16
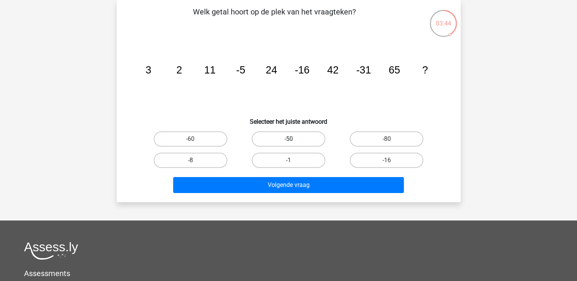
click at [301, 141] on label "-50" at bounding box center [289, 139] width 74 height 15
click at [293, 141] on input "-50" at bounding box center [290, 141] width 5 height 5
radio input "true"
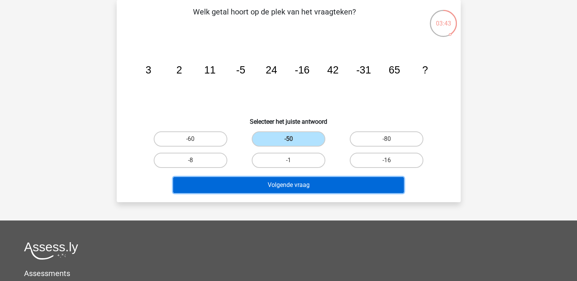
click at [306, 186] on button "Volgende vraag" at bounding box center [288, 185] width 231 height 16
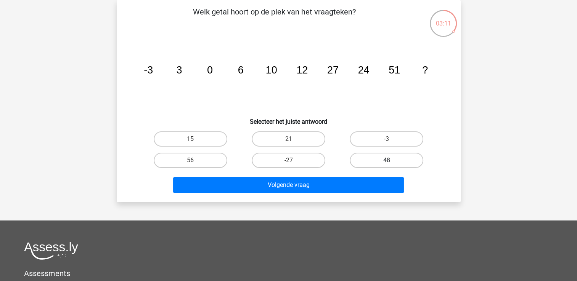
click at [369, 161] on label "48" at bounding box center [387, 160] width 74 height 15
click at [387, 161] on input "48" at bounding box center [389, 163] width 5 height 5
radio input "true"
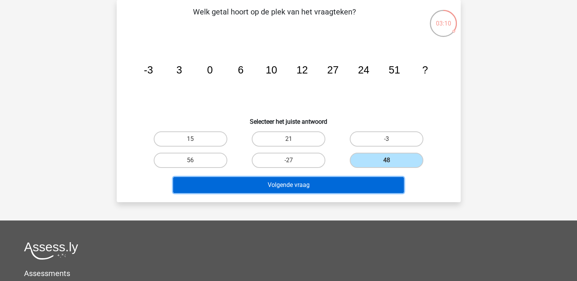
click at [353, 186] on button "Volgende vraag" at bounding box center [288, 185] width 231 height 16
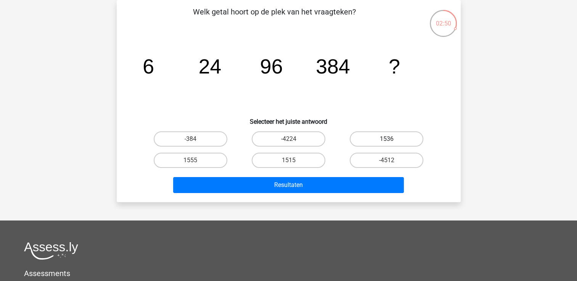
click at [385, 136] on label "1536" at bounding box center [387, 139] width 74 height 15
click at [387, 139] on input "1536" at bounding box center [389, 141] width 5 height 5
radio input "true"
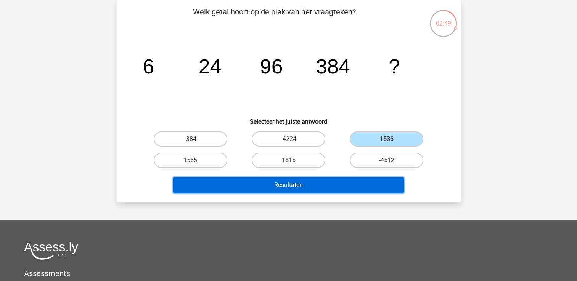
click at [358, 182] on button "Resultaten" at bounding box center [288, 185] width 231 height 16
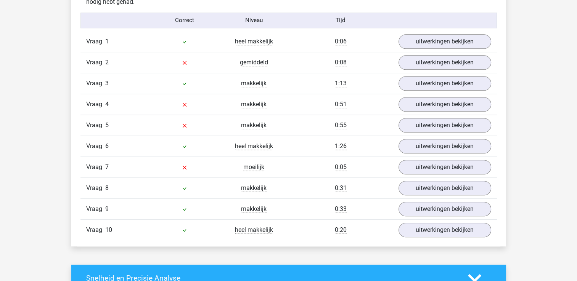
scroll to position [633, 0]
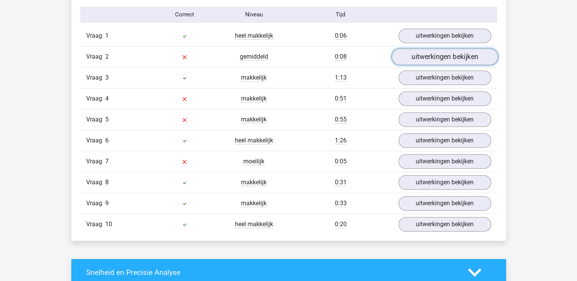
click at [453, 57] on link "uitwerkingen bekijken" at bounding box center [444, 56] width 106 height 17
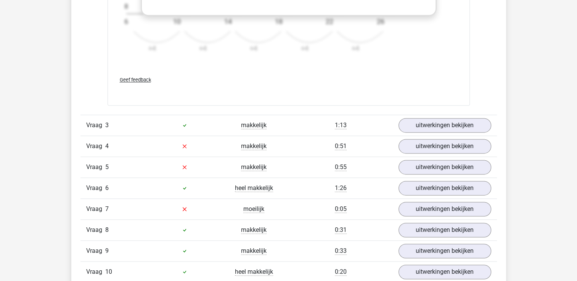
scroll to position [1105, 0]
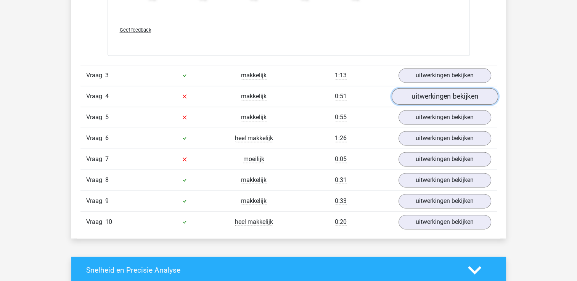
click at [473, 96] on link "uitwerkingen bekijken" at bounding box center [444, 96] width 106 height 17
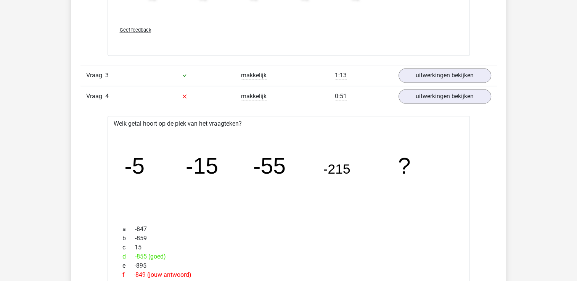
click at [266, 173] on tspan "-55" at bounding box center [269, 165] width 32 height 25
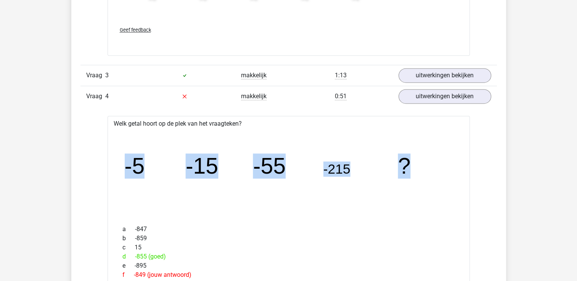
drag, startPoint x: 121, startPoint y: 176, endPoint x: 422, endPoint y: 152, distance: 302.2
click at [422, 152] on icon "image/svg+xml -5 -15 -55 -215 ?" at bounding box center [289, 174] width 338 height 85
drag, startPoint x: 422, startPoint y: 152, endPoint x: 400, endPoint y: 168, distance: 27.2
copy g "-5 -15 -55 -215 ?"
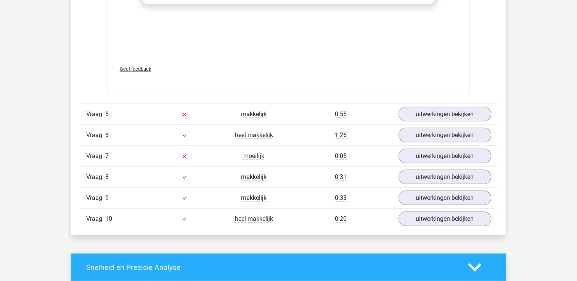
scroll to position [1648, 0]
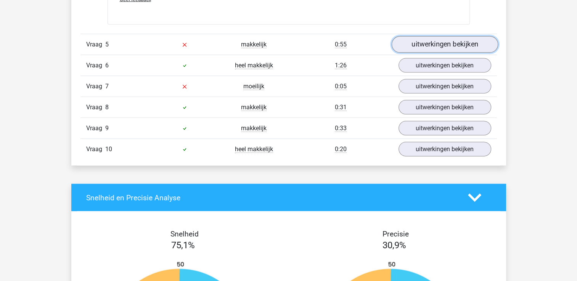
click at [465, 43] on link "uitwerkingen bekijken" at bounding box center [444, 45] width 106 height 17
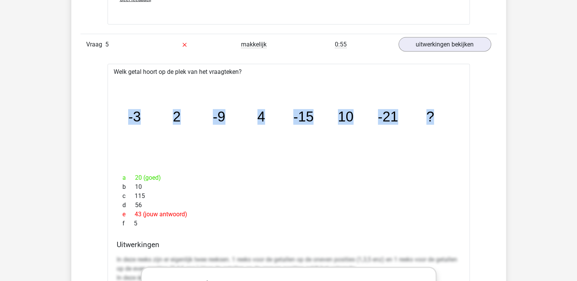
drag, startPoint x: 397, startPoint y: 115, endPoint x: 114, endPoint y: 120, distance: 283.3
click at [114, 120] on div "image/svg+xml -3 2 -9 4 -15 10 -21 ?" at bounding box center [289, 122] width 350 height 91
drag, startPoint x: 114, startPoint y: 120, endPoint x: 131, endPoint y: 120, distance: 17.5
copy g "-3 2 -9 4 -15 10 -21 ?"
